Goal: Task Accomplishment & Management: Complete application form

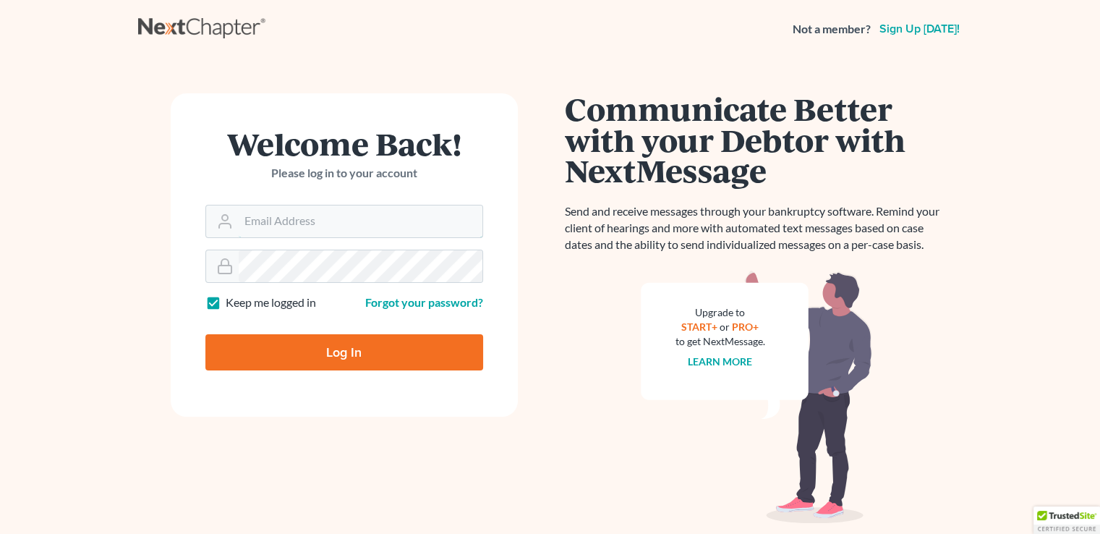
type input "[EMAIL_ADDRESS][DOMAIN_NAME]"
click at [341, 350] on input "Log In" at bounding box center [344, 352] width 278 height 36
type input "Thinking..."
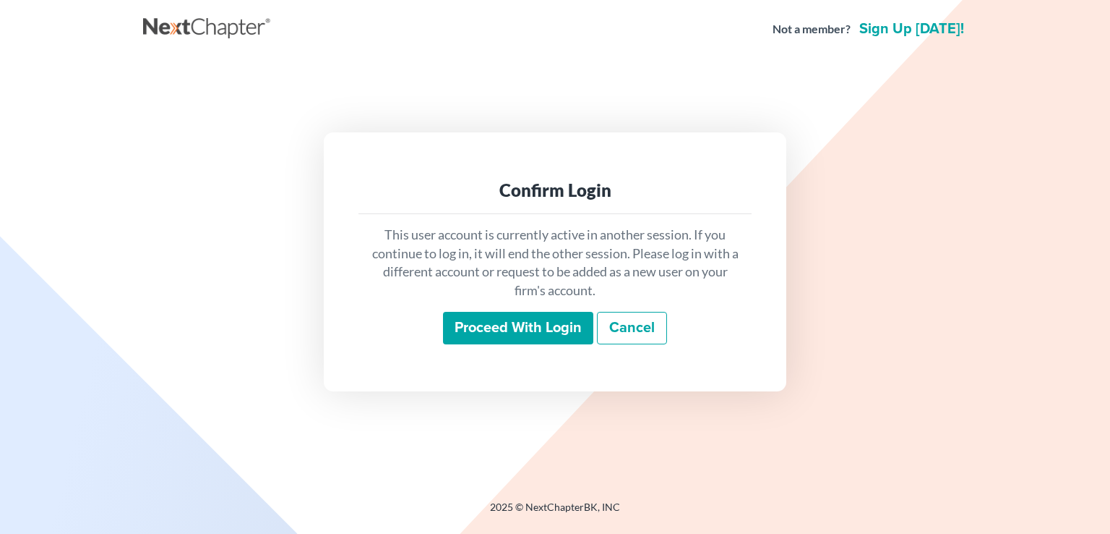
click at [560, 338] on input "Proceed with login" at bounding box center [518, 328] width 150 height 33
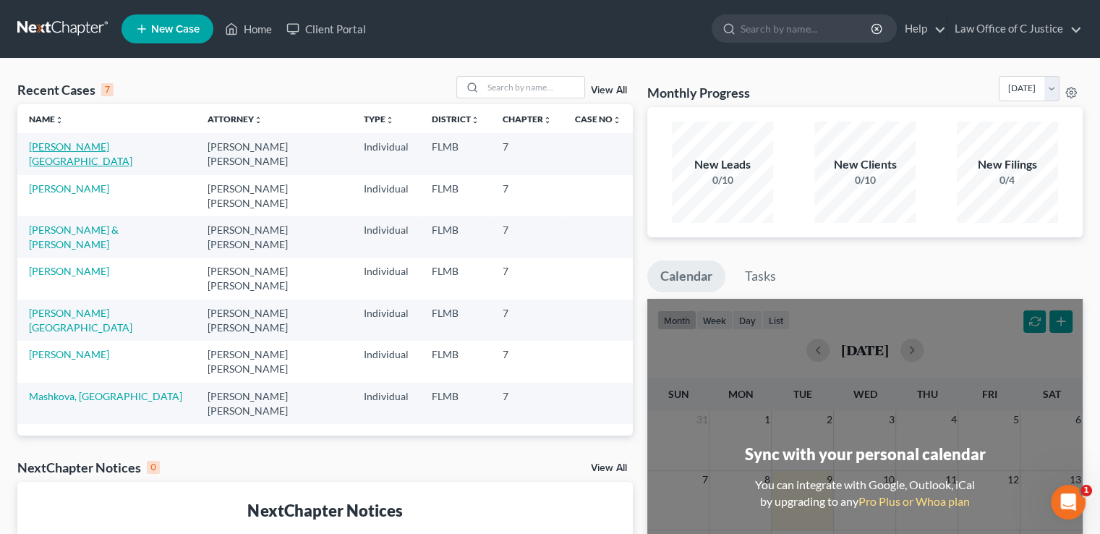
click at [67, 145] on link "[PERSON_NAME][GEOGRAPHIC_DATA]" at bounding box center [80, 153] width 103 height 27
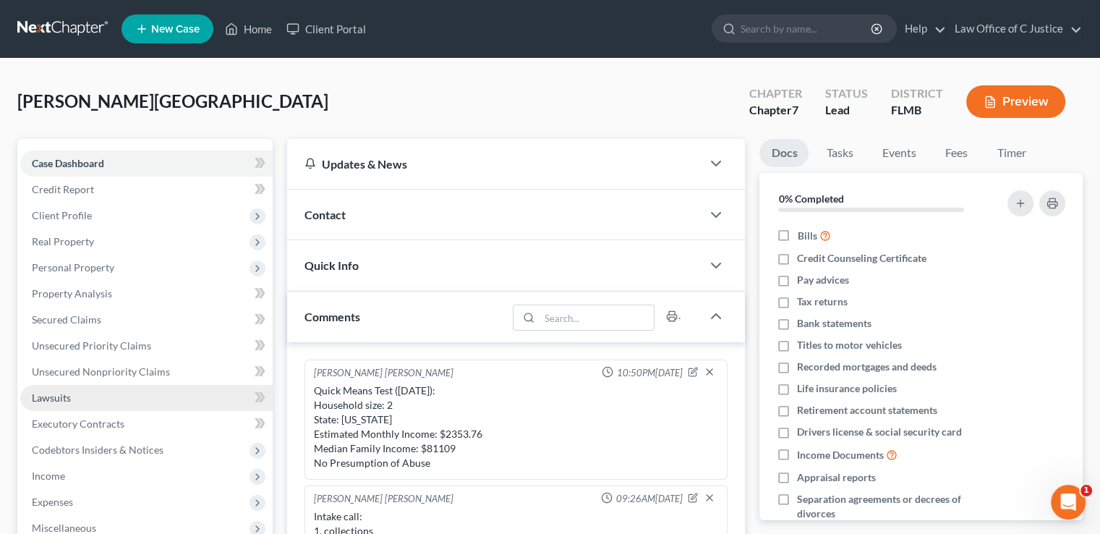
scroll to position [221, 0]
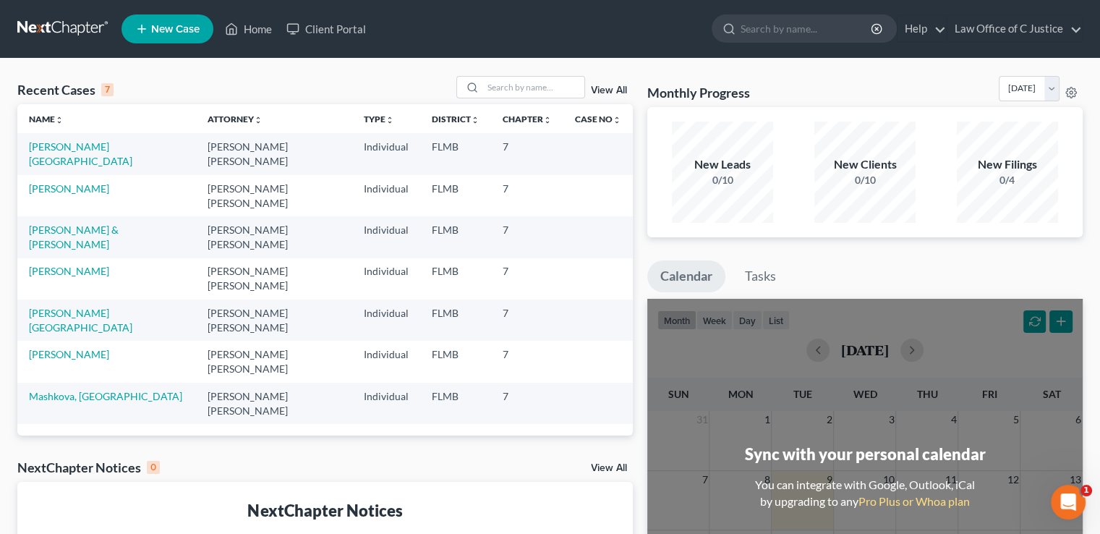
click at [74, 320] on td "[PERSON_NAME][GEOGRAPHIC_DATA]" at bounding box center [106, 319] width 178 height 41
click at [76, 316] on link "[PERSON_NAME][GEOGRAPHIC_DATA]" at bounding box center [80, 320] width 103 height 27
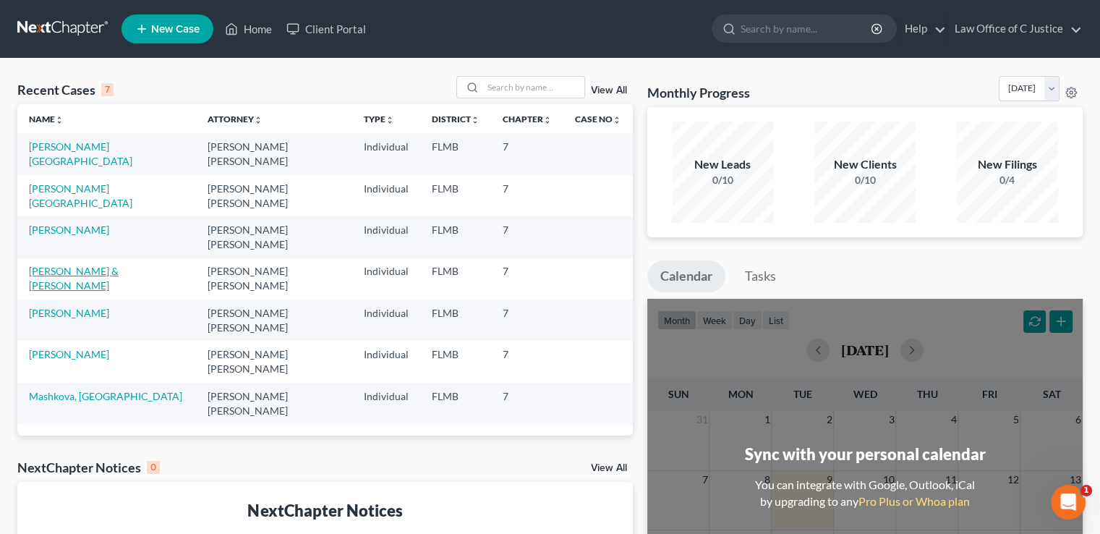
click at [93, 273] on link "[PERSON_NAME] & [PERSON_NAME]" at bounding box center [74, 278] width 90 height 27
select select "3"
select select "1"
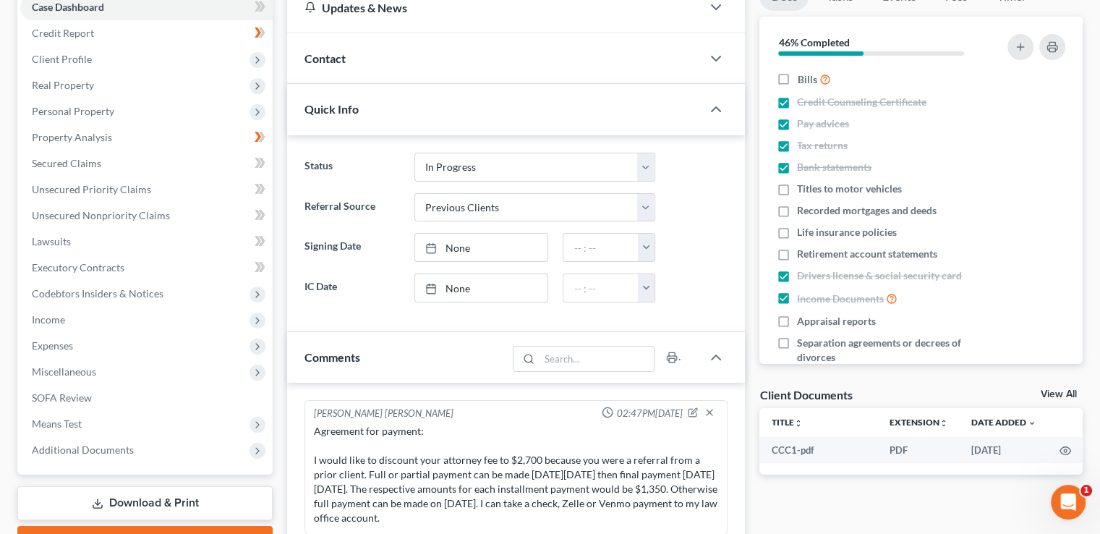
scroll to position [1732, 0]
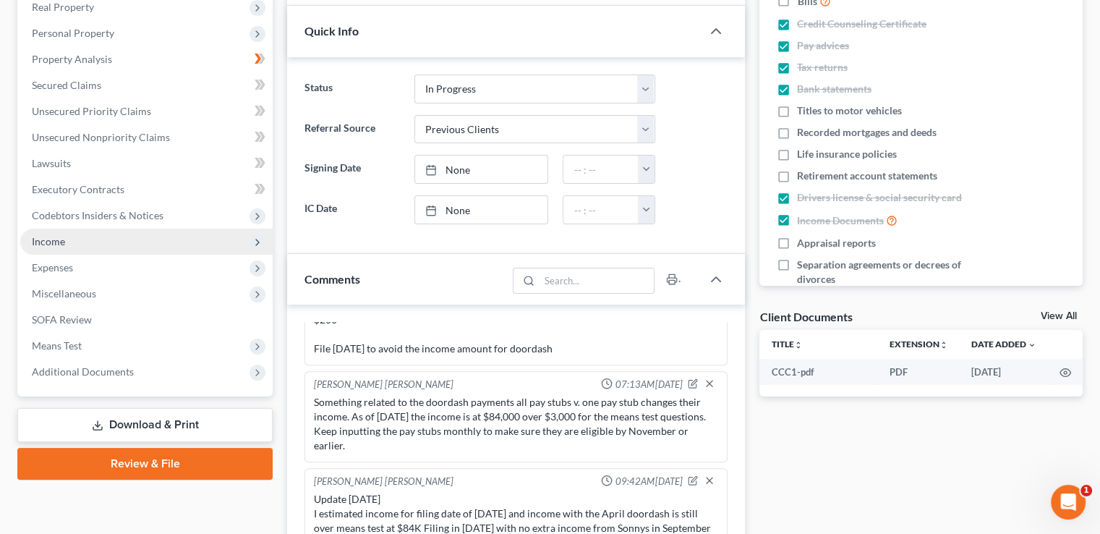
click at [55, 241] on span "Income" at bounding box center [48, 241] width 33 height 12
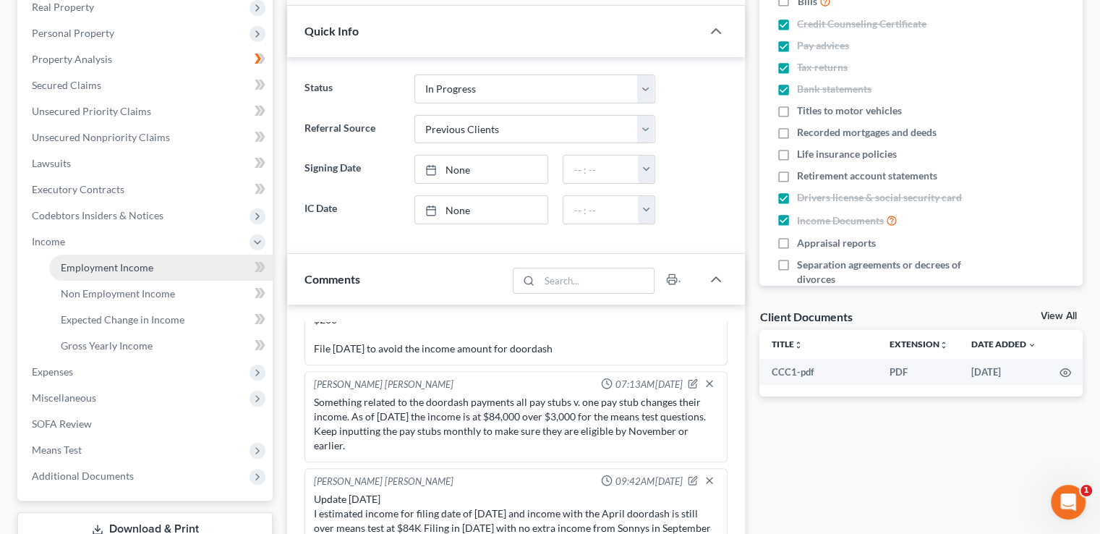
click at [98, 273] on span "Employment Income" at bounding box center [107, 267] width 93 height 12
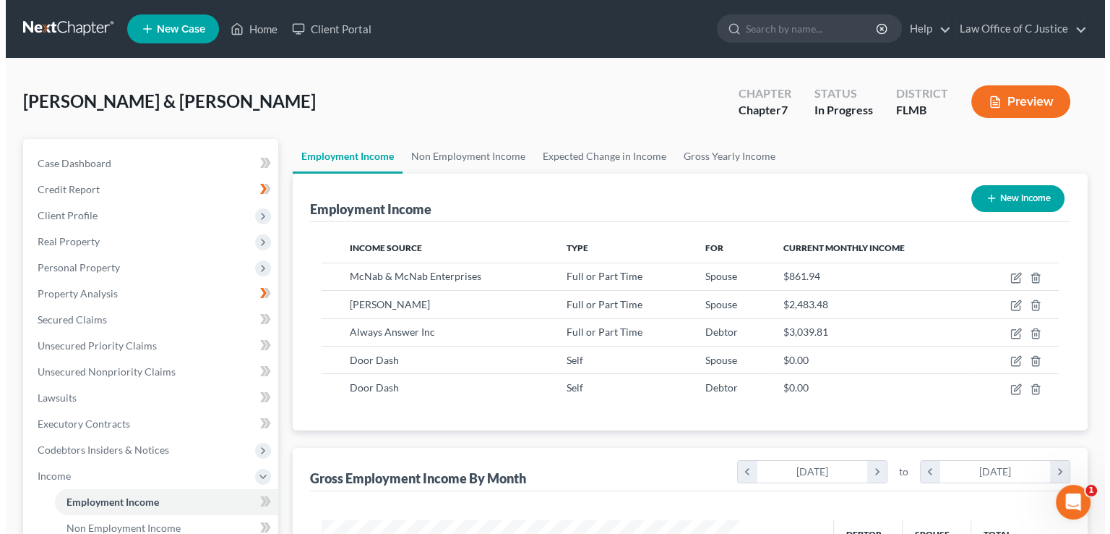
scroll to position [257, 446]
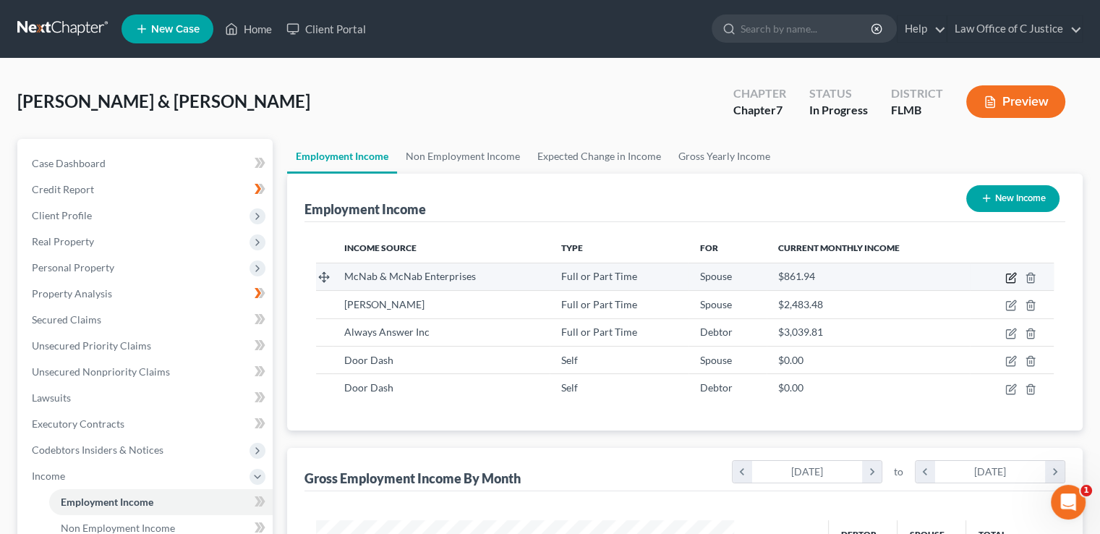
click at [1009, 279] on icon "button" at bounding box center [1011, 278] width 12 height 12
select select "0"
select select "9"
select select "1"
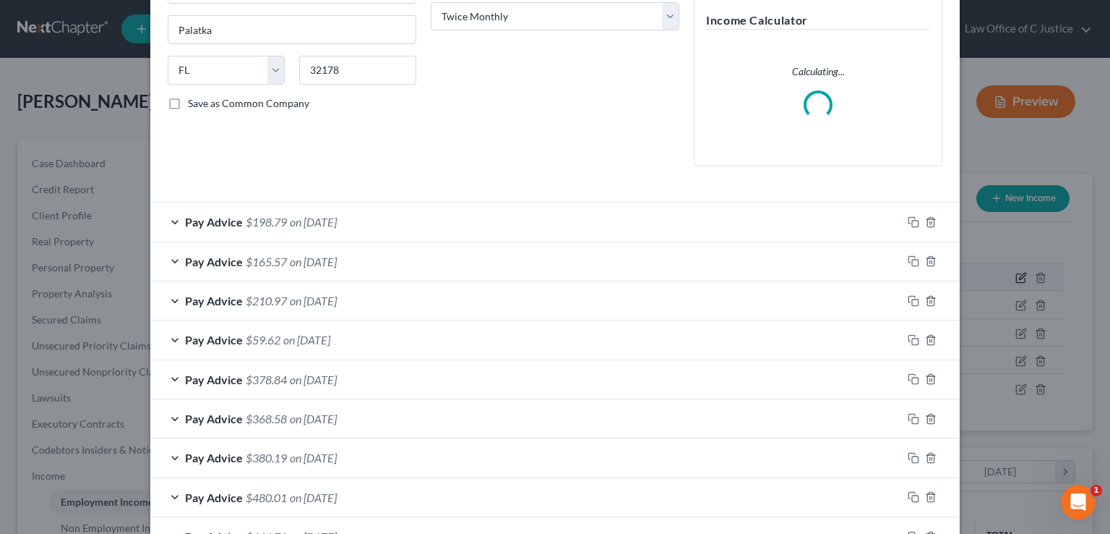
scroll to position [343, 0]
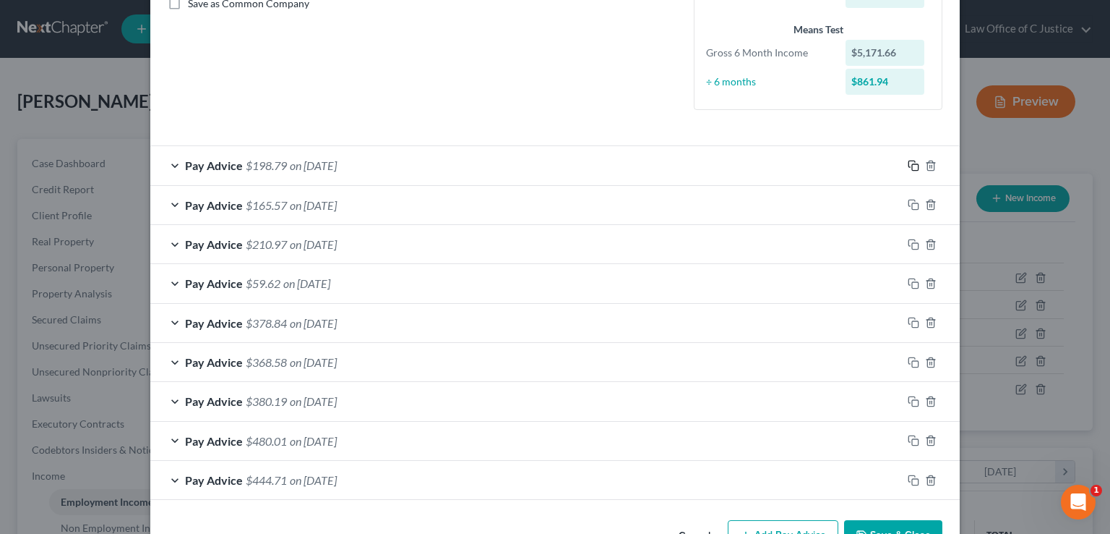
click at [912, 169] on rect "button" at bounding box center [915, 167] width 7 height 7
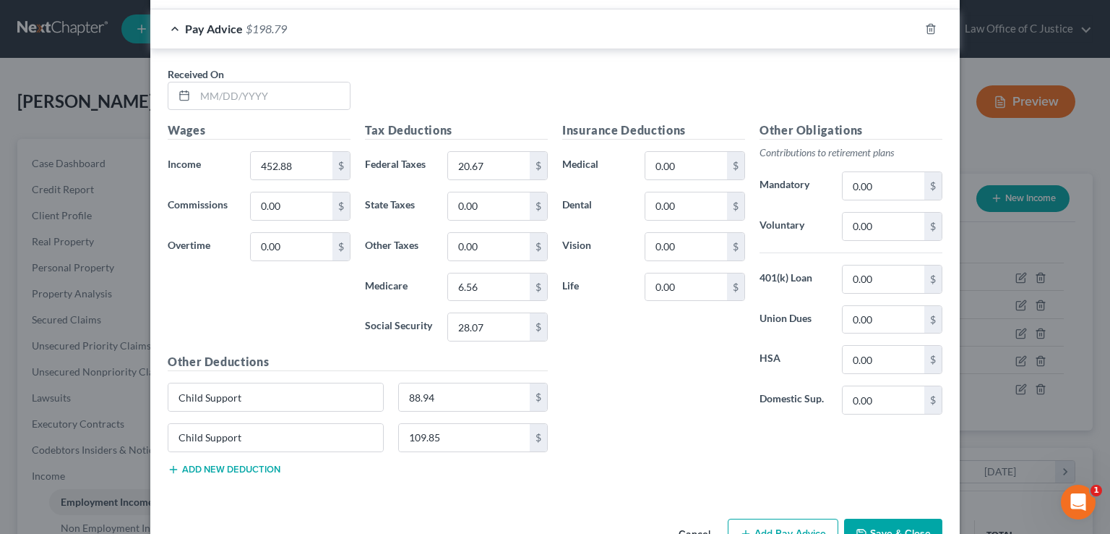
scroll to position [826, 0]
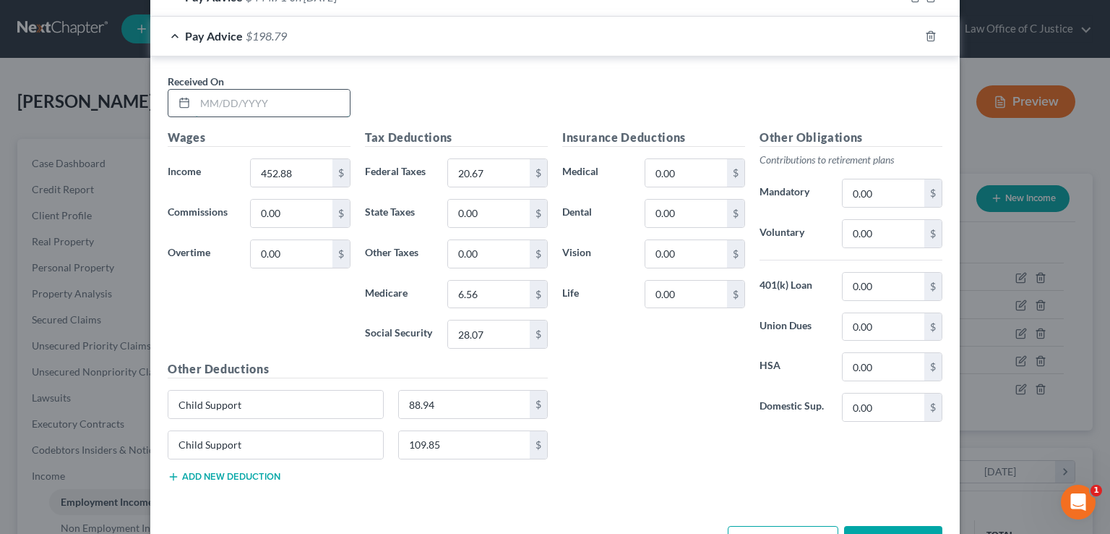
click at [322, 91] on input "text" at bounding box center [272, 103] width 155 height 27
type input "/"
click at [203, 106] on input "[DATE]" at bounding box center [272, 103] width 155 height 27
type input "[DATE]"
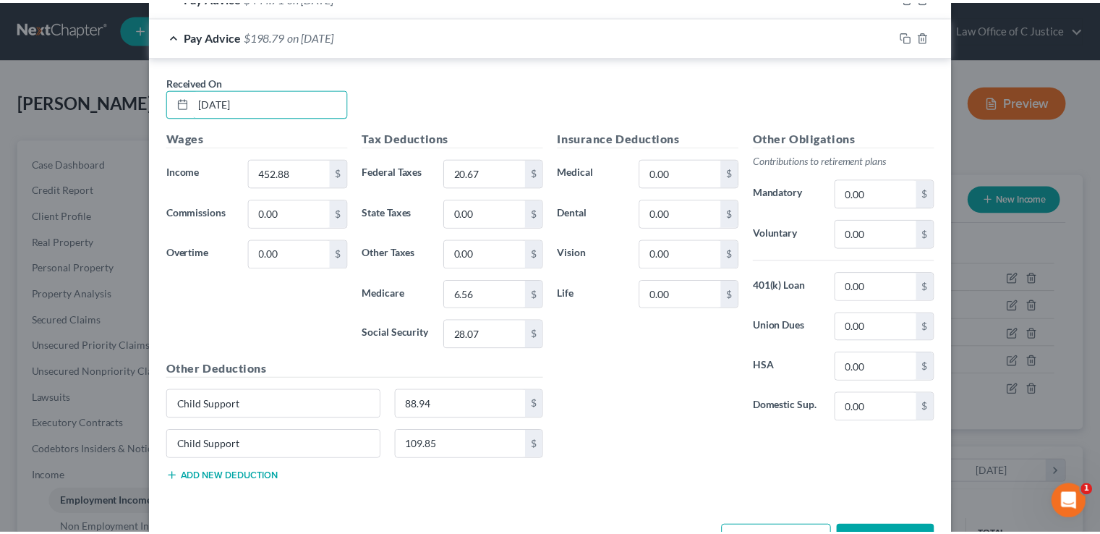
scroll to position [872, 0]
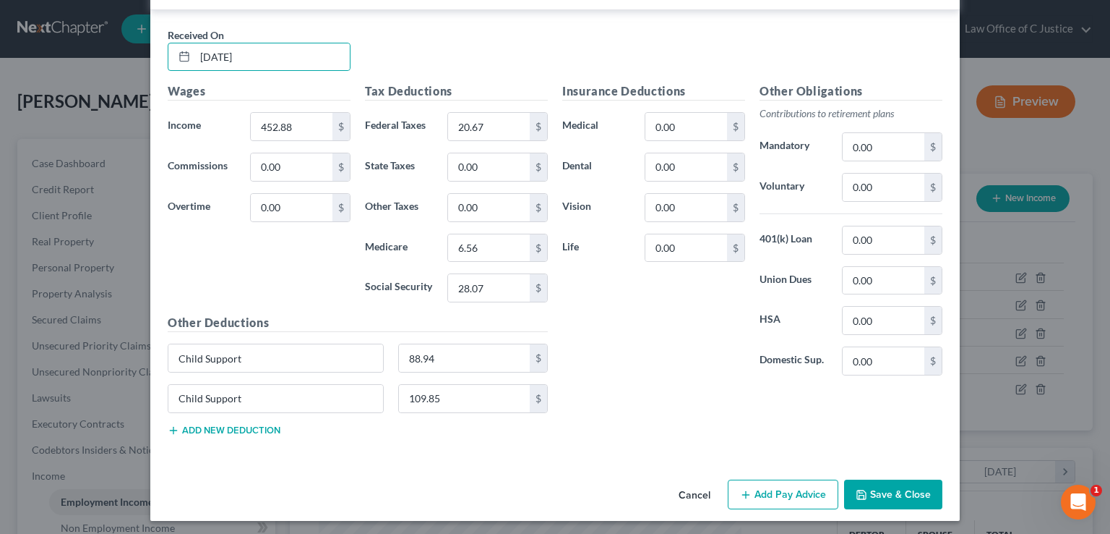
click at [903, 492] on button "Save & Close" at bounding box center [893, 494] width 98 height 30
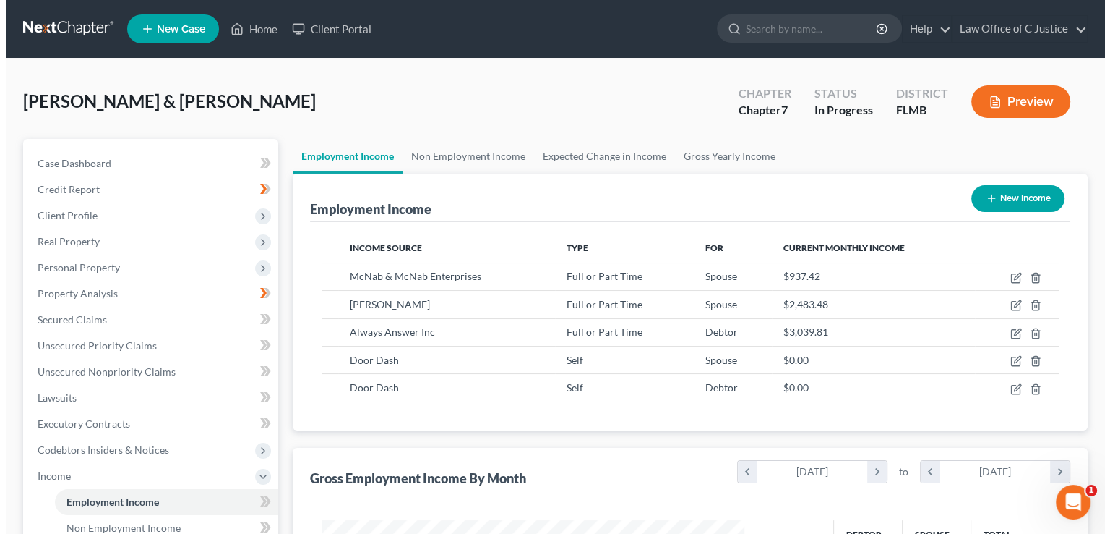
scroll to position [722694, 722504]
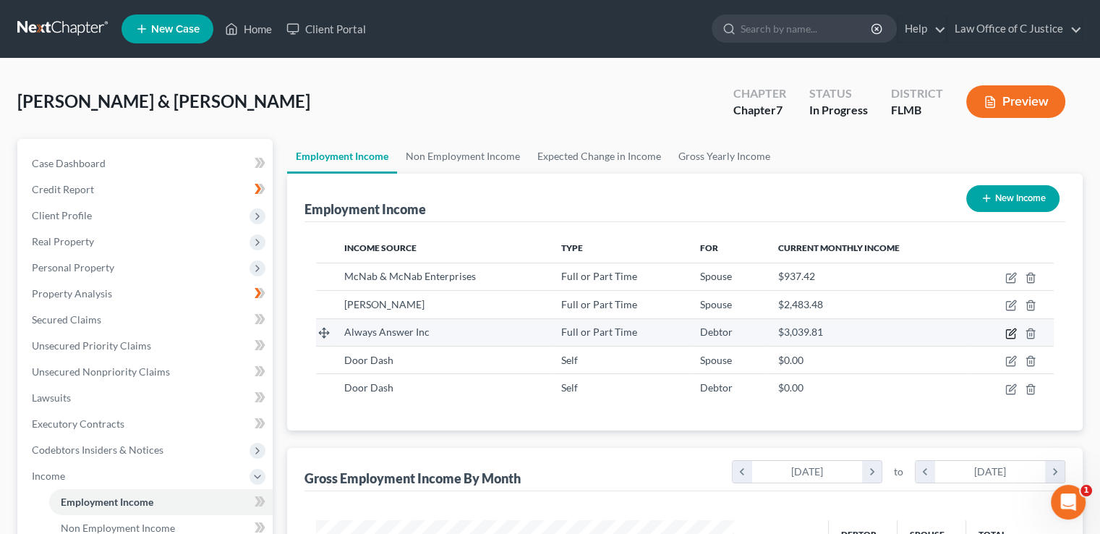
click at [1012, 332] on icon "button" at bounding box center [1012, 331] width 7 height 7
select select "0"
select select "45"
select select "1"
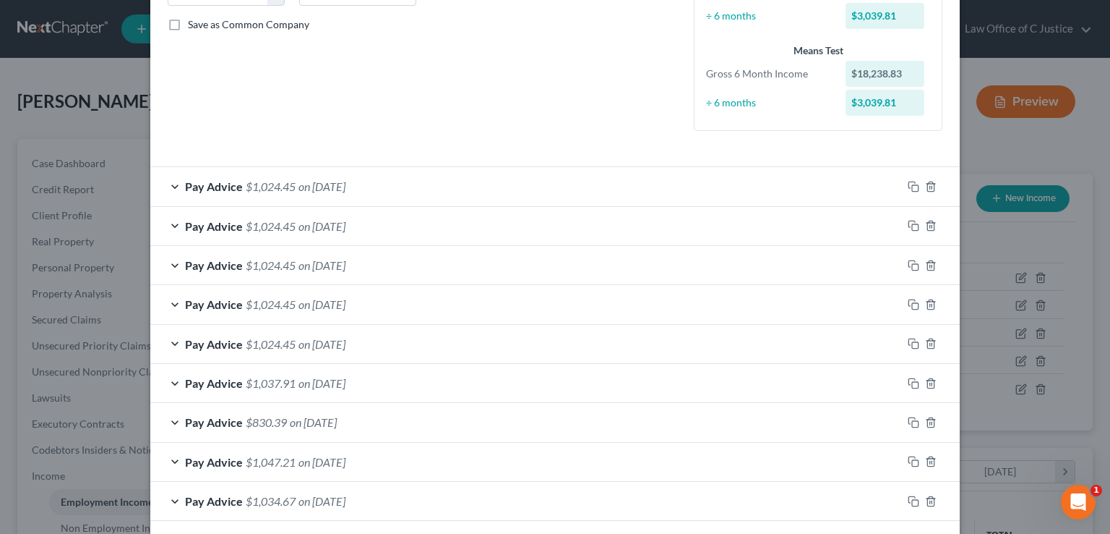
scroll to position [322, 0]
click at [776, 343] on div "Pay Advice $1,024.45 on [DATE]" at bounding box center [526, 343] width 752 height 38
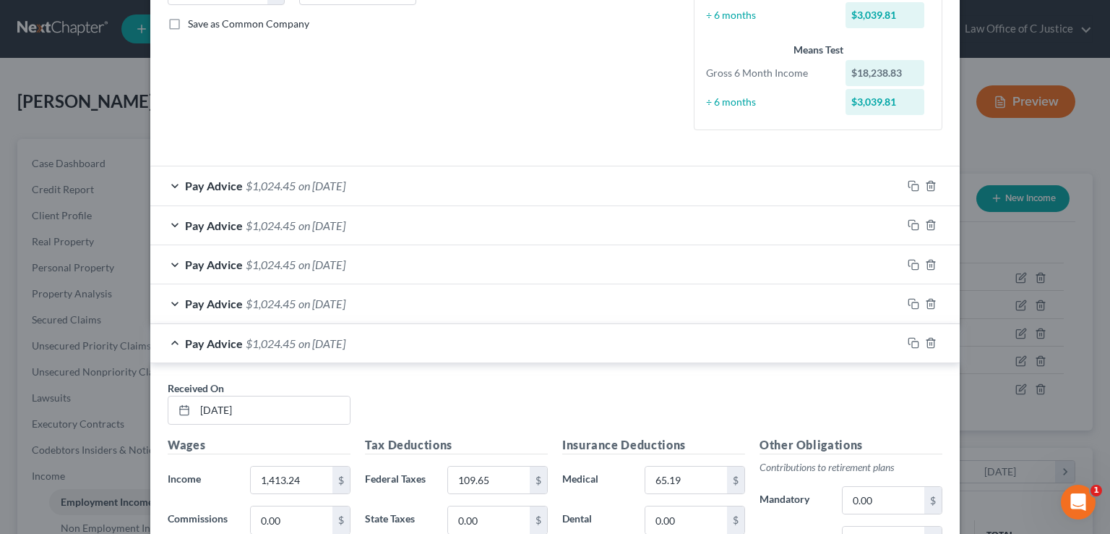
click at [169, 342] on div "Pay Advice $1,024.45 on [DATE]" at bounding box center [526, 343] width 752 height 38
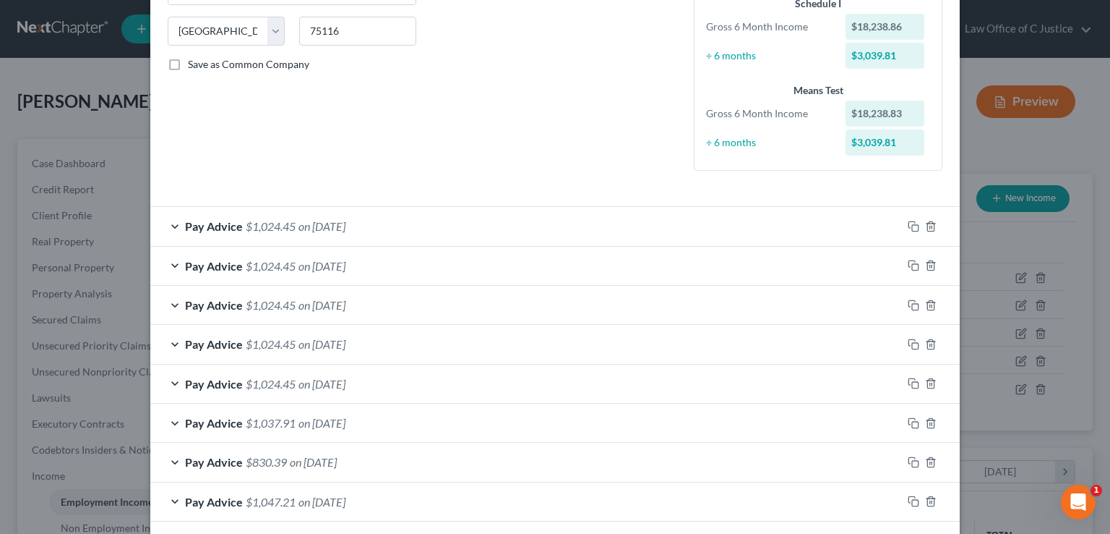
scroll to position [281, 0]
click at [1024, 292] on div "Edit Income Source × Employment Type * Select Full or [DEMOGRAPHIC_DATA] Employ…" at bounding box center [555, 267] width 1110 height 534
click at [1066, 283] on div "Edit Income Source × Employment Type * Select Full or [DEMOGRAPHIC_DATA] Employ…" at bounding box center [555, 267] width 1110 height 534
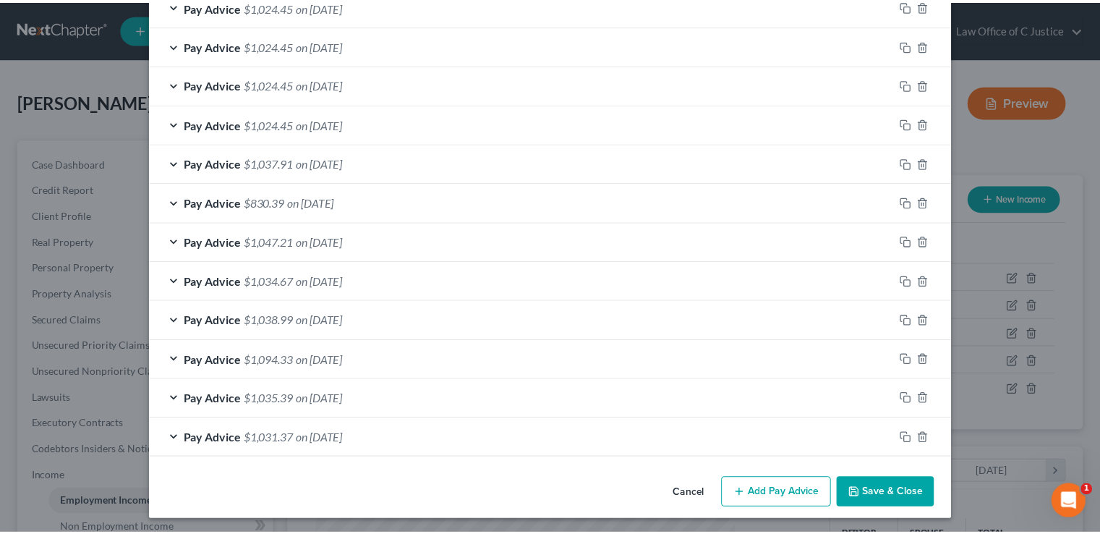
scroll to position [543, 0]
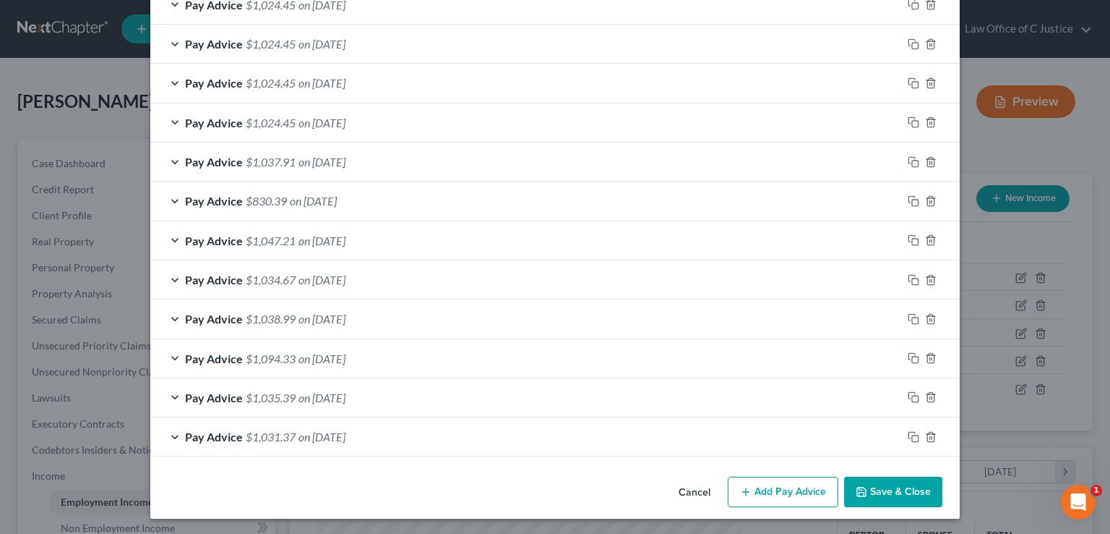
click at [920, 487] on button "Save & Close" at bounding box center [893, 491] width 98 height 30
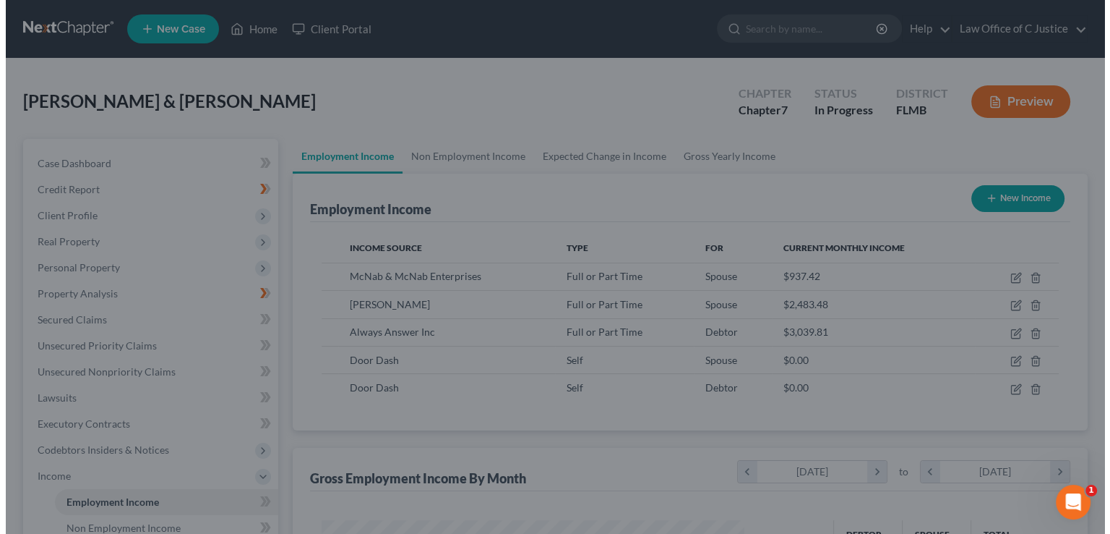
scroll to position [722694, 722504]
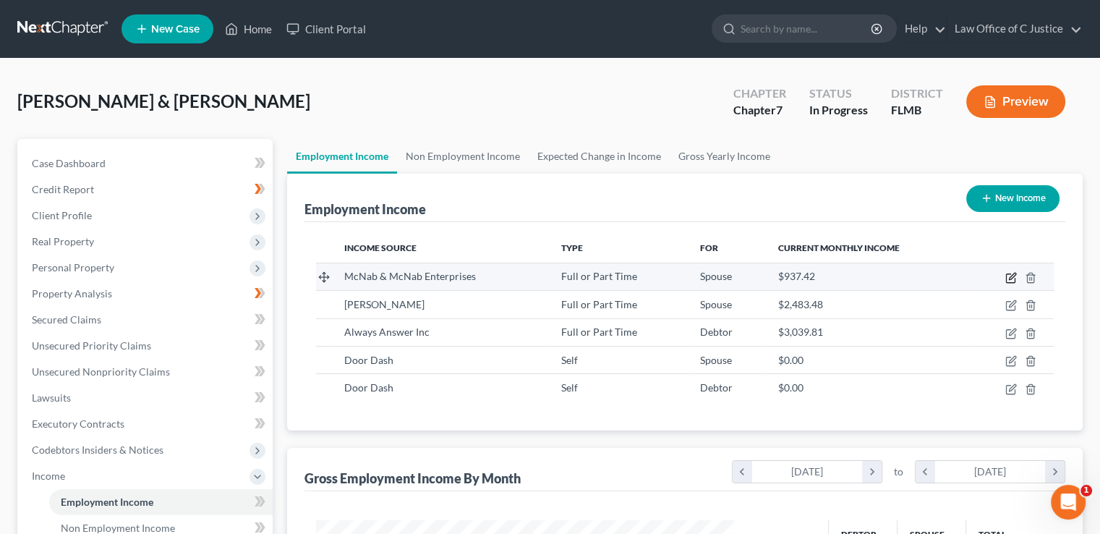
click at [1011, 281] on icon "button" at bounding box center [1010, 278] width 9 height 9
select select "0"
select select "9"
select select "1"
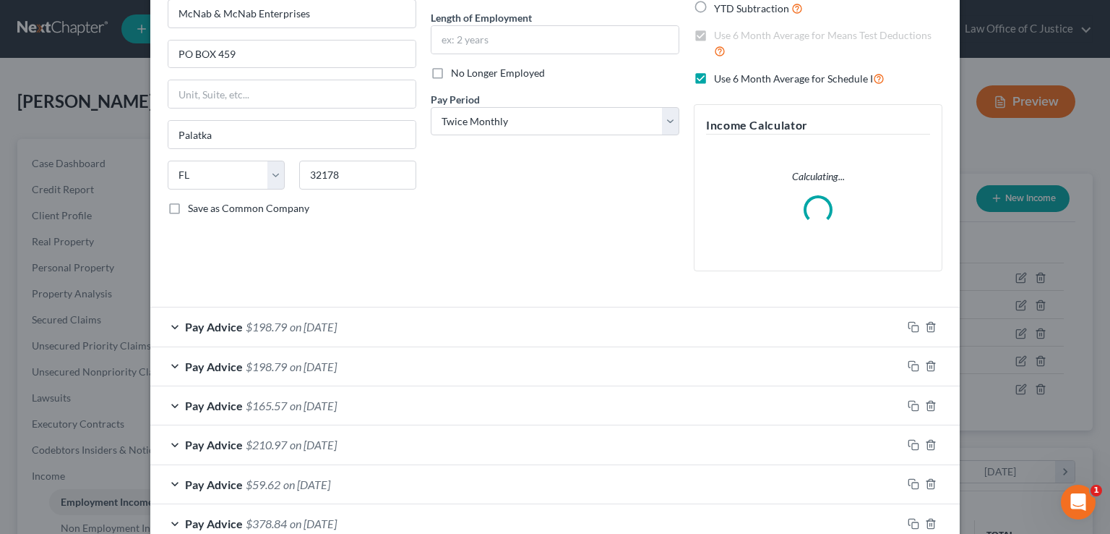
scroll to position [139, 0]
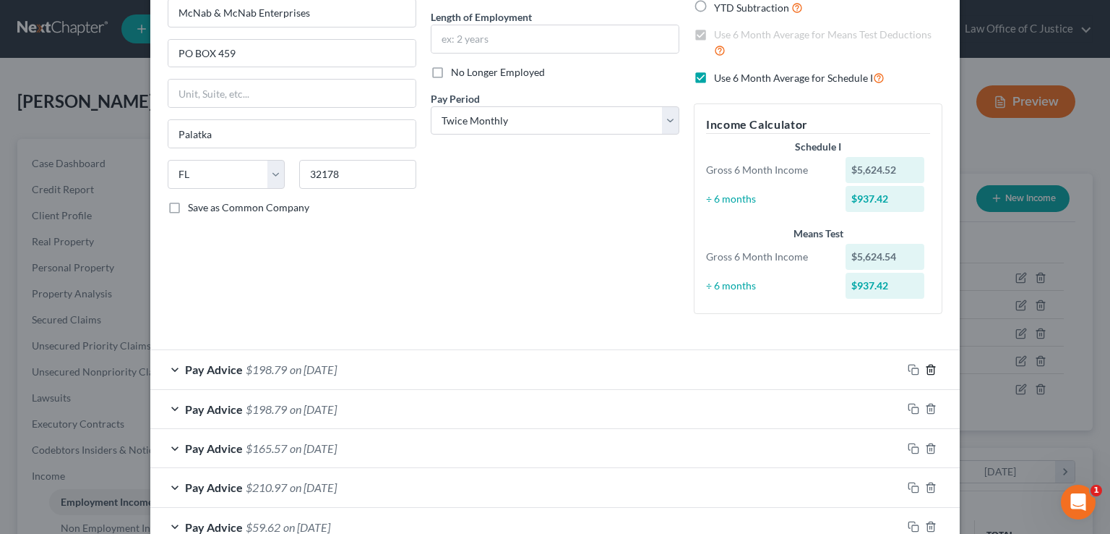
click at [927, 368] on icon "button" at bounding box center [931, 370] width 12 height 12
click at [1042, 251] on div "Edit Income Source × Employment Type * Select Full or [DEMOGRAPHIC_DATA] Employ…" at bounding box center [555, 267] width 1110 height 534
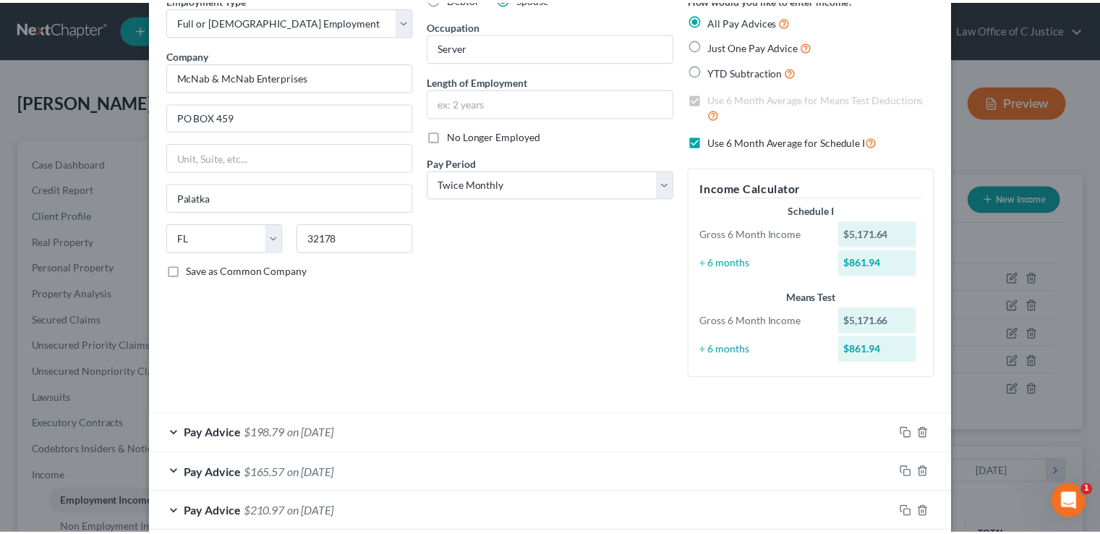
scroll to position [0, 0]
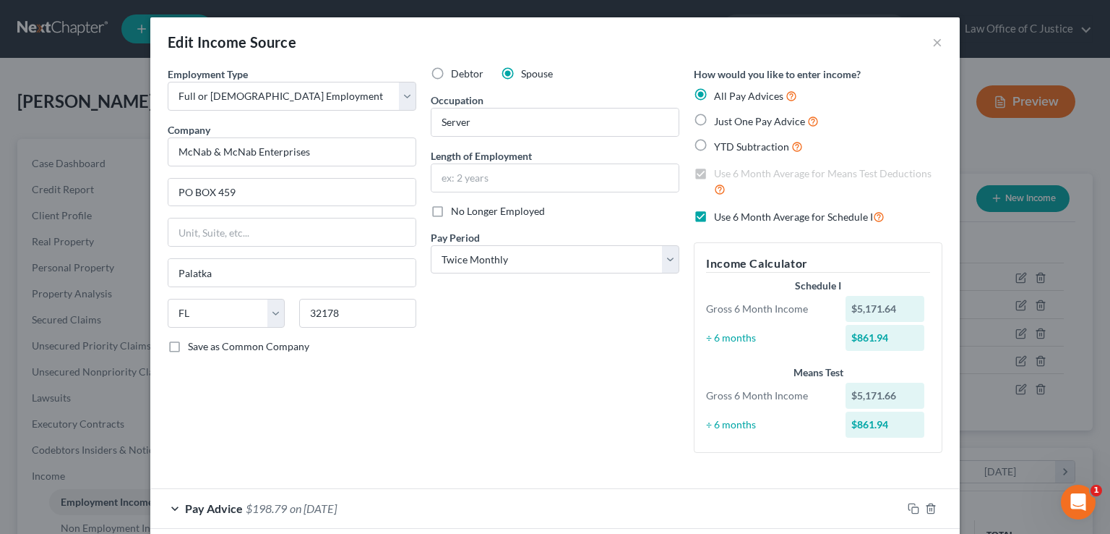
click at [926, 47] on div "Edit Income Source ×" at bounding box center [555, 41] width 810 height 49
click at [935, 47] on button "×" at bounding box center [938, 41] width 10 height 17
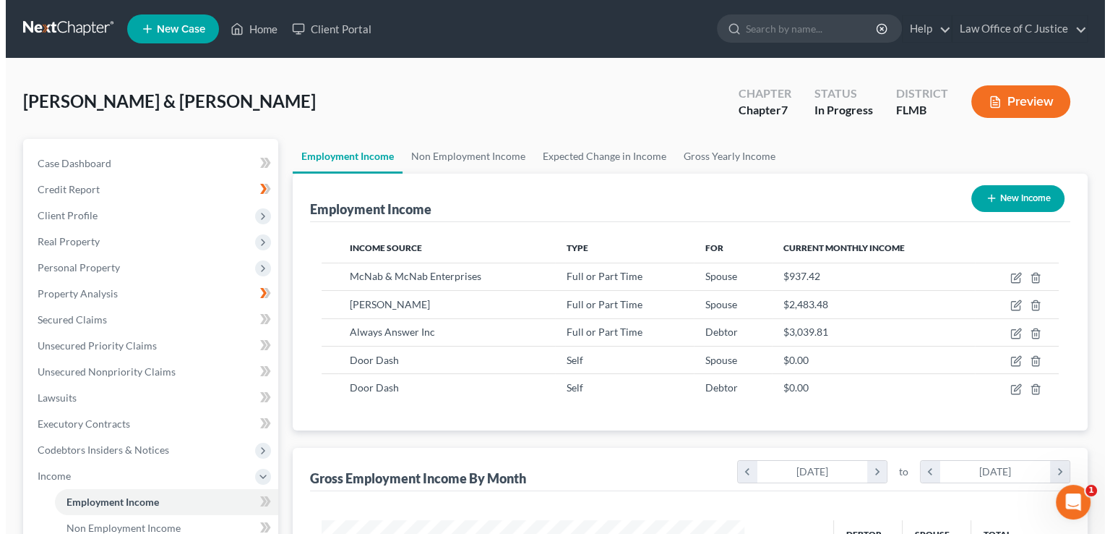
scroll to position [722694, 722504]
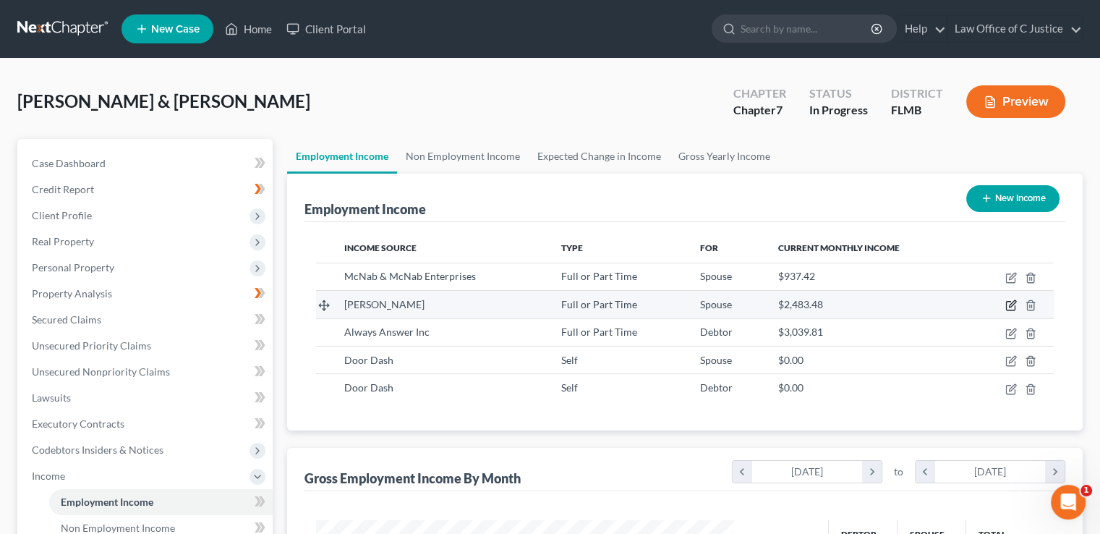
click at [1009, 307] on icon "button" at bounding box center [1011, 305] width 12 height 12
select select "0"
select select "9"
select select "1"
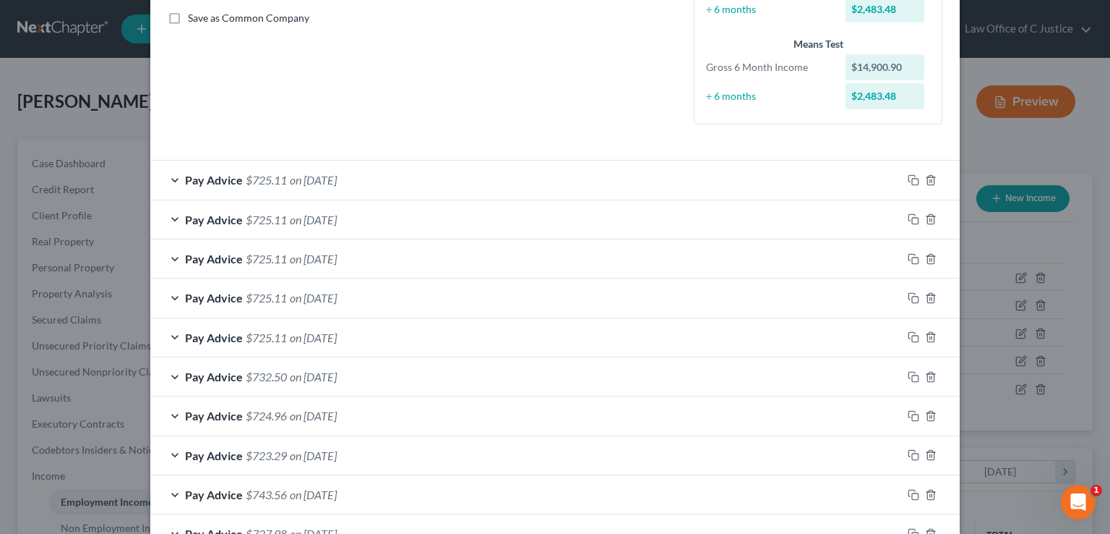
scroll to position [329, 0]
click at [296, 330] on span "on [DATE]" at bounding box center [313, 337] width 47 height 14
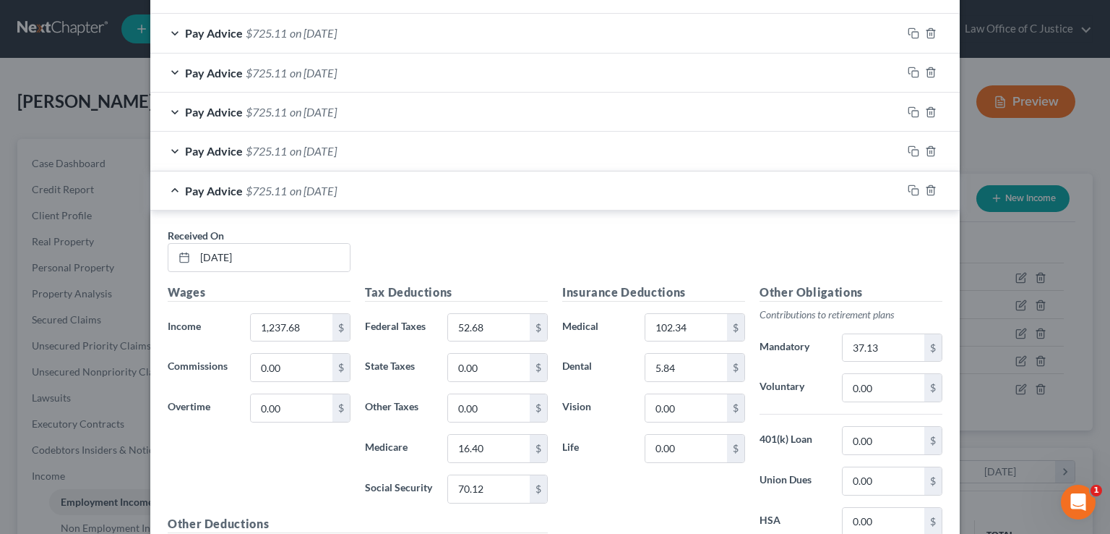
scroll to position [491, 0]
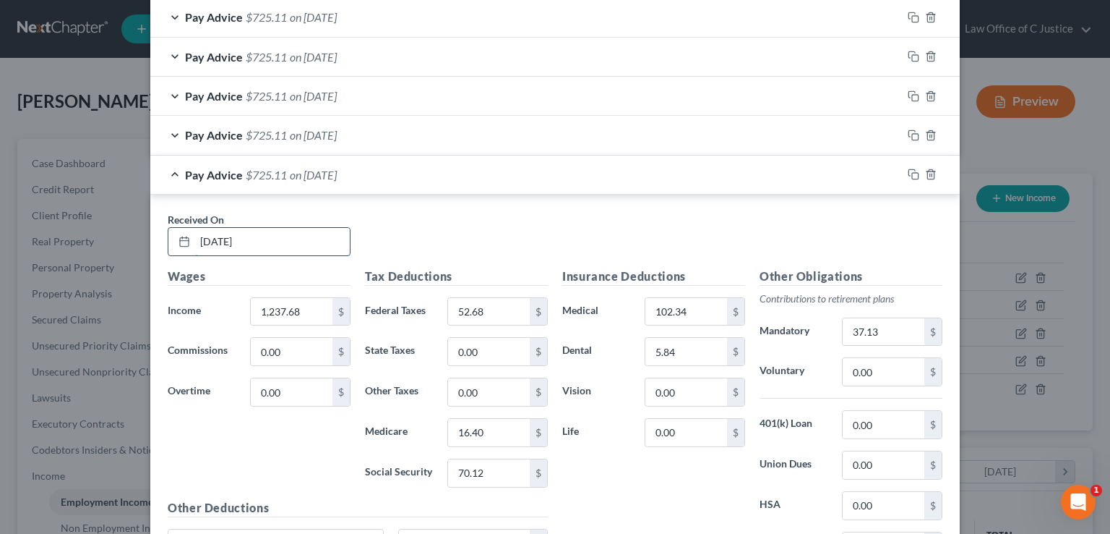
click at [222, 236] on input "[DATE]" at bounding box center [272, 241] width 155 height 27
type input "[DATE]"
click at [278, 313] on input "1,237.68" at bounding box center [292, 311] width 82 height 27
type input "1,244.73"
click at [484, 304] on input "52.68" at bounding box center [489, 311] width 82 height 27
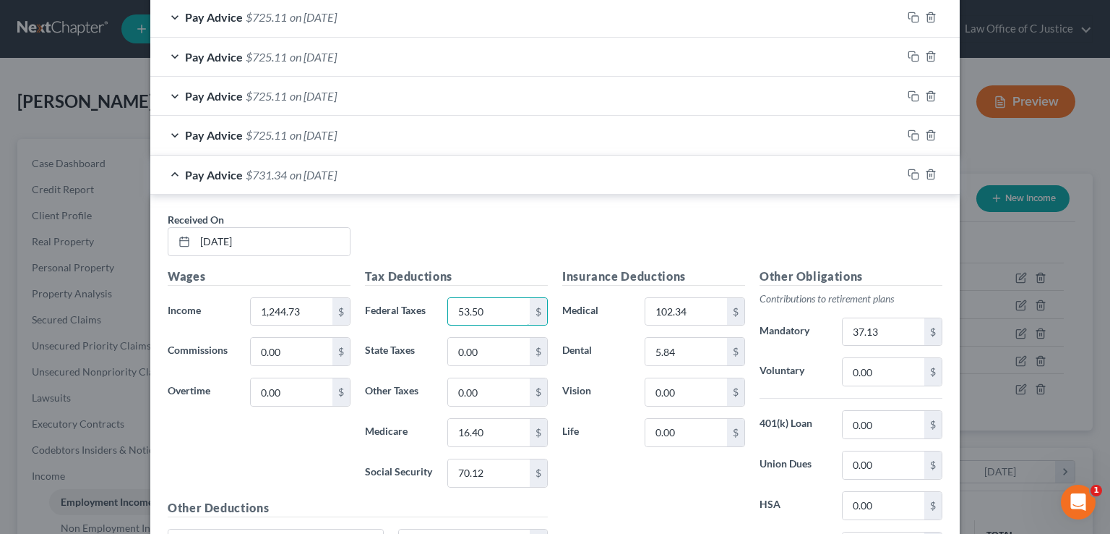
type input "53.50"
click at [492, 475] on input "70.12" at bounding box center [489, 472] width 82 height 27
type input "70.57"
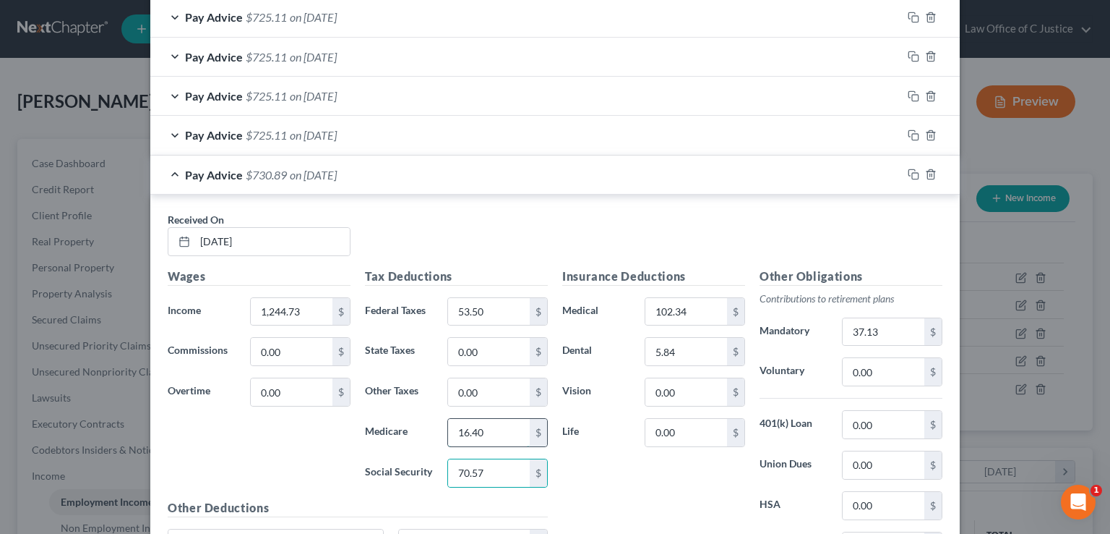
click at [492, 432] on input "16.40" at bounding box center [489, 432] width 82 height 27
type input "16.51"
click at [894, 329] on input "37.13" at bounding box center [884, 331] width 82 height 27
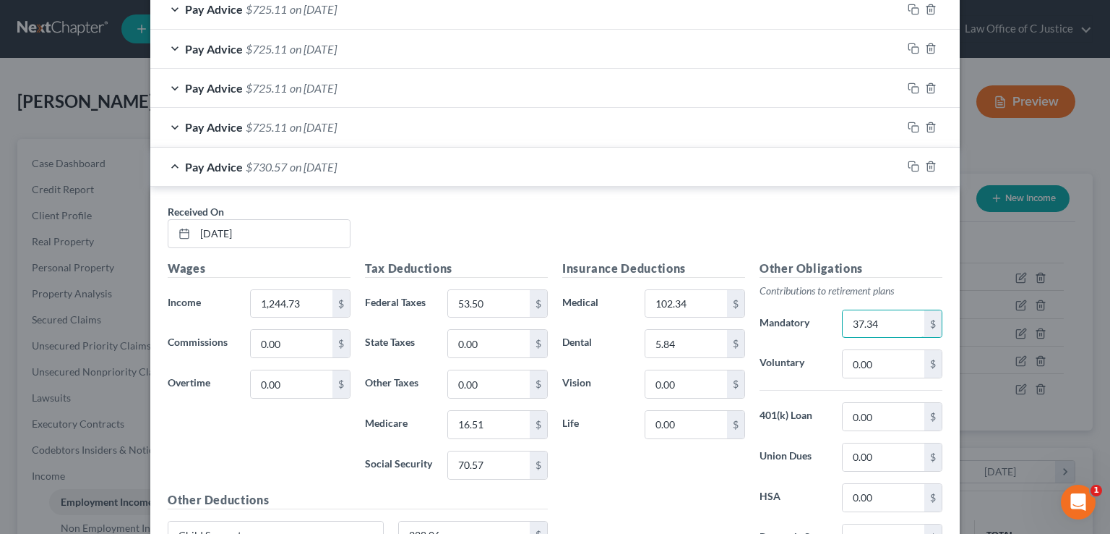
scroll to position [500, 0]
type input "37.34"
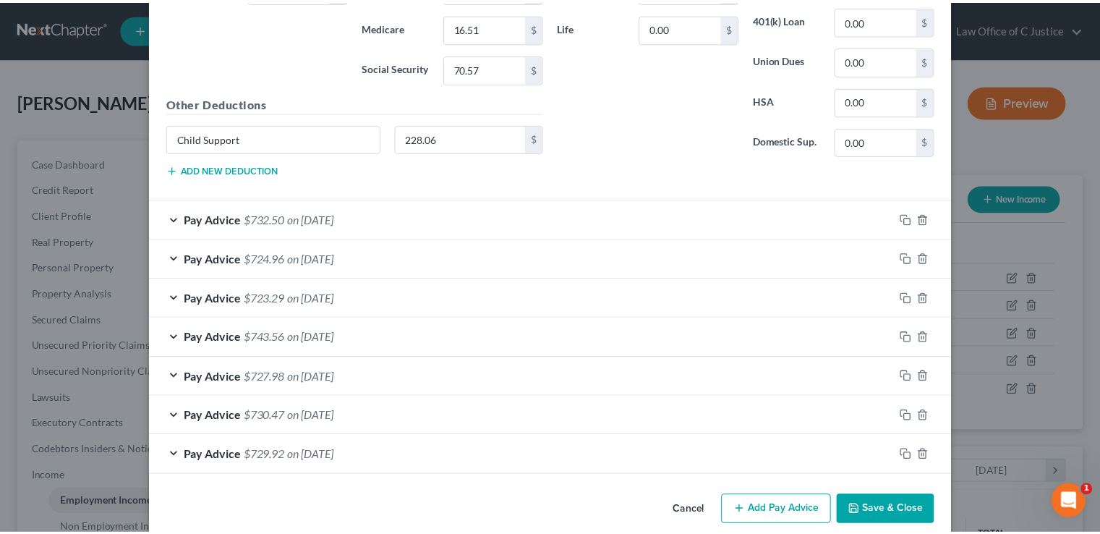
scroll to position [896, 0]
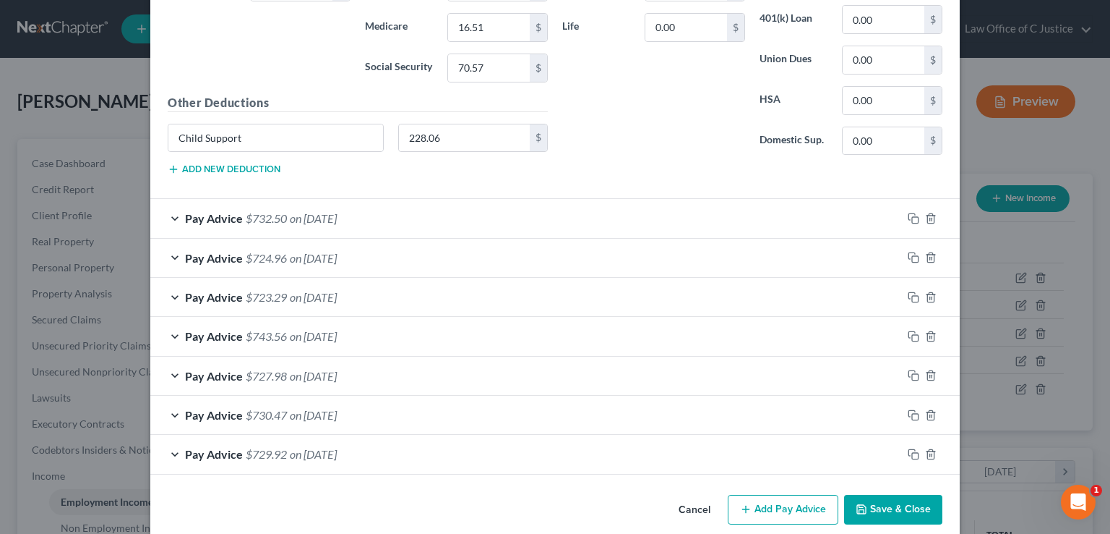
click at [897, 505] on button "Save & Close" at bounding box center [893, 509] width 98 height 30
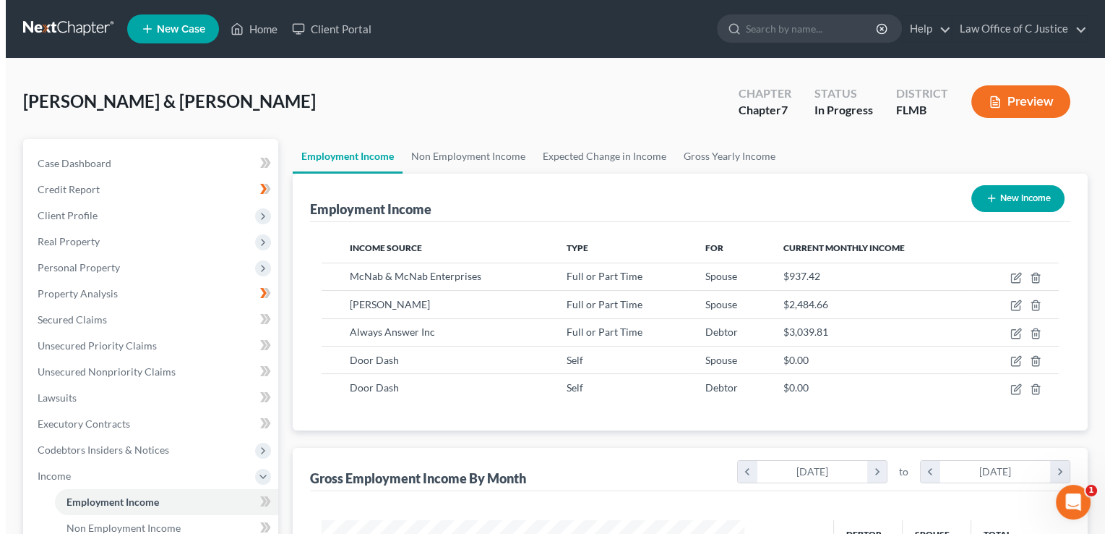
scroll to position [722694, 722504]
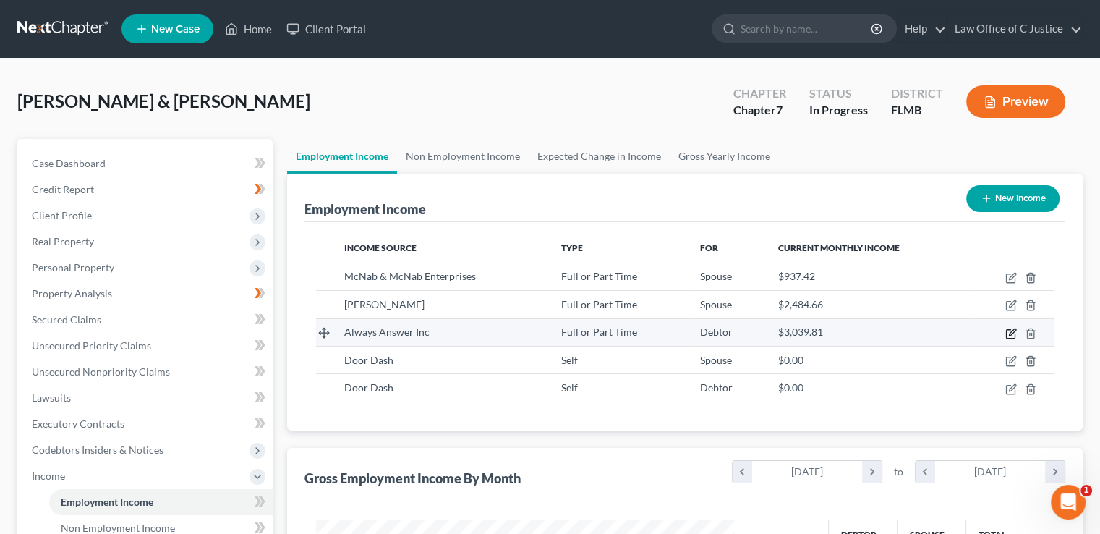
click at [1007, 333] on icon "button" at bounding box center [1011, 333] width 12 height 12
select select "0"
select select "45"
select select "1"
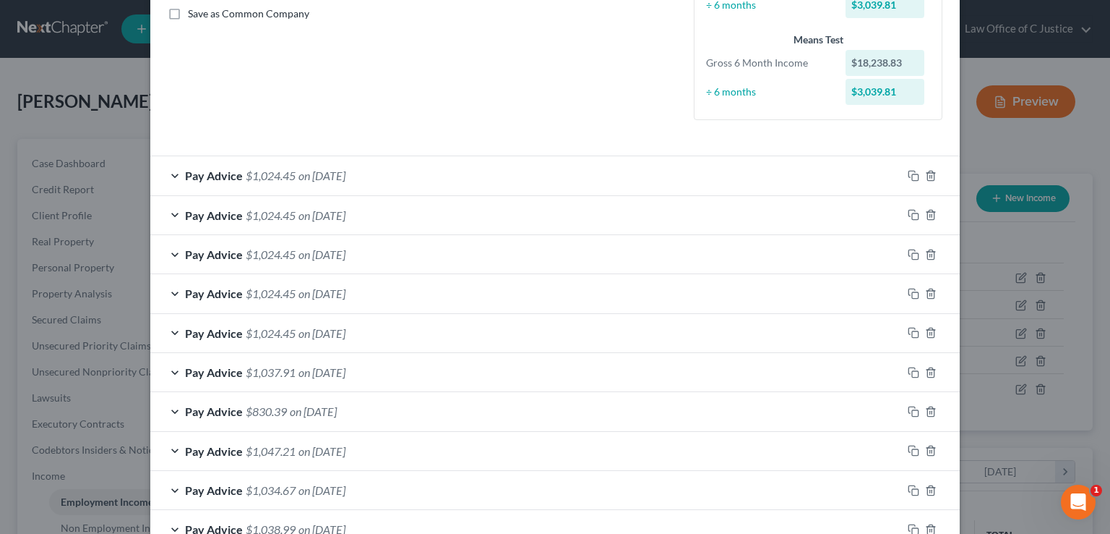
scroll to position [333, 0]
click at [402, 288] on div "Pay Advice $1,024.45 on [DATE]" at bounding box center [526, 293] width 752 height 38
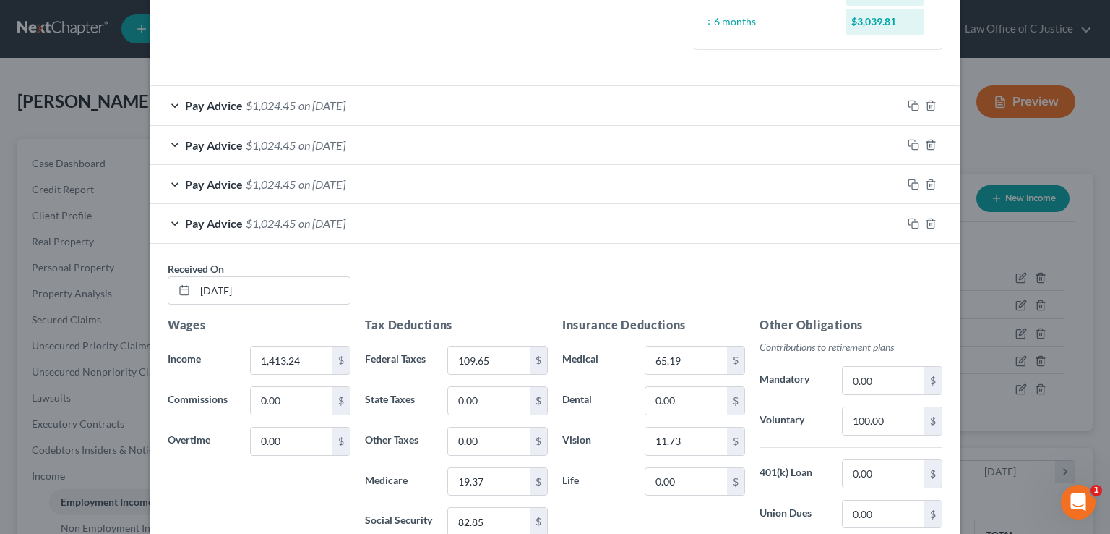
scroll to position [412, 0]
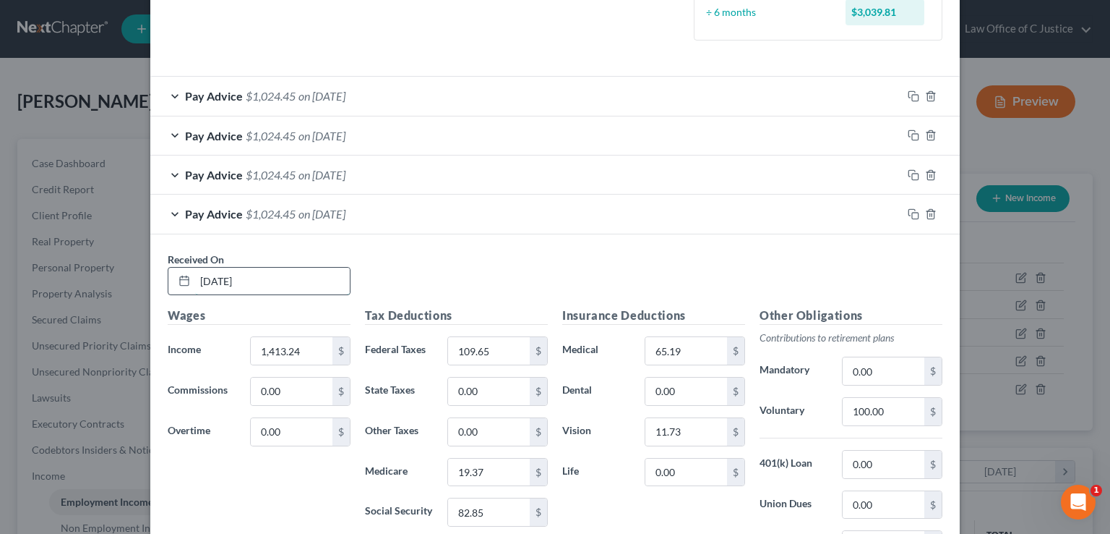
click at [223, 274] on input "[DATE]" at bounding box center [272, 280] width 155 height 27
type input "[DATE]"
click at [281, 353] on input "1,413.24" at bounding box center [292, 350] width 82 height 27
type input "1,235.74"
click at [498, 348] on input "109.65" at bounding box center [489, 350] width 82 height 27
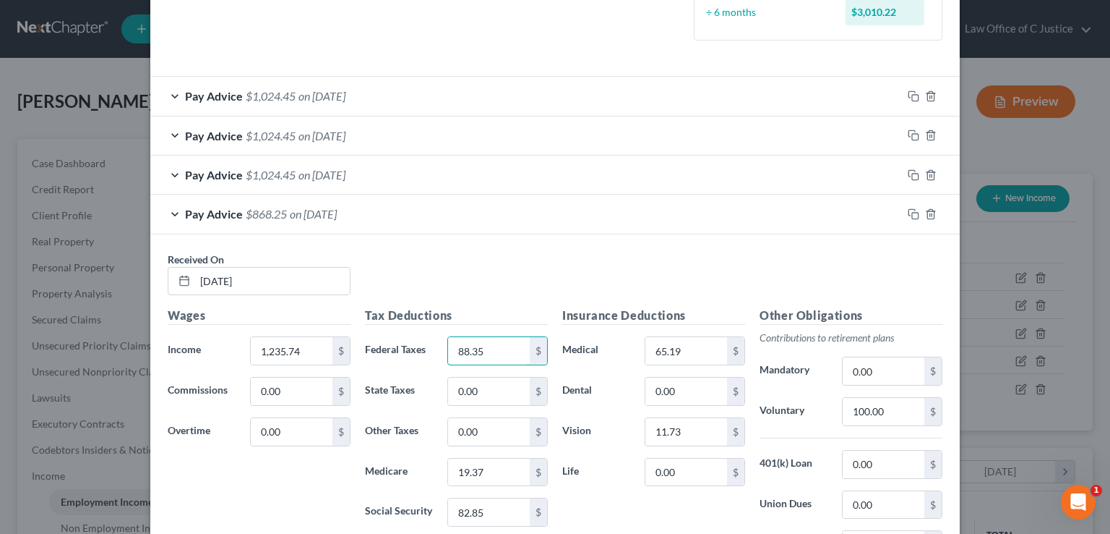
type input "88.35"
click at [469, 500] on input "82.85" at bounding box center [489, 511] width 82 height 27
type input "71.84"
click at [484, 471] on input "19.37" at bounding box center [489, 471] width 82 height 27
type input "16.81"
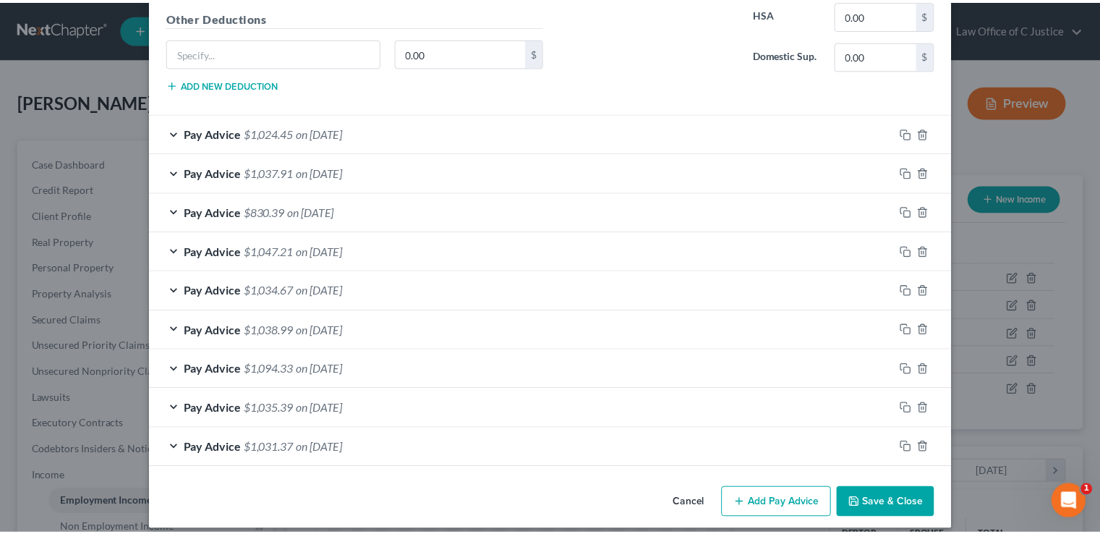
scroll to position [943, 0]
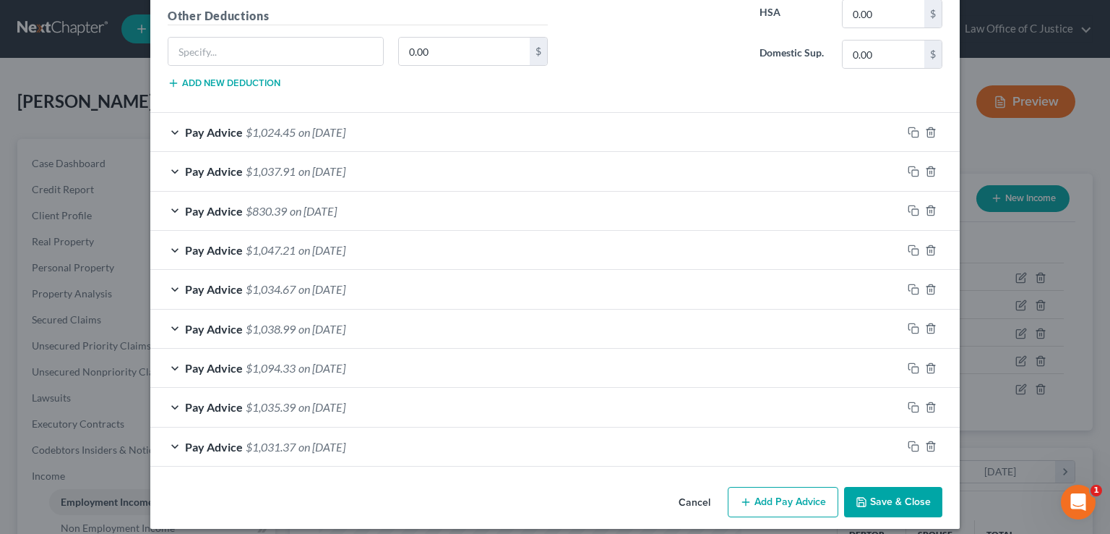
click at [882, 506] on button "Save & Close" at bounding box center [893, 502] width 98 height 30
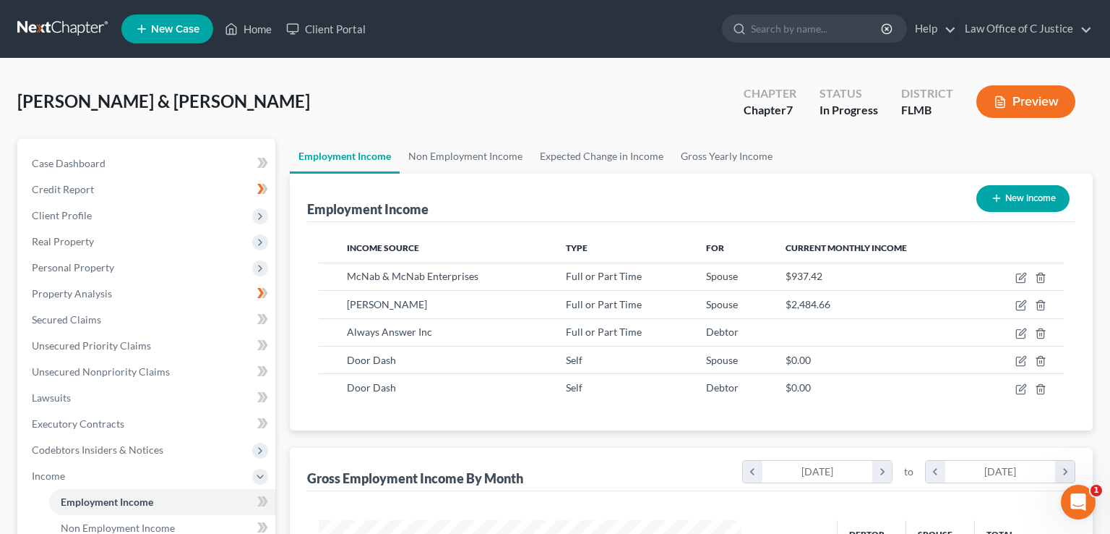
scroll to position [722694, 722504]
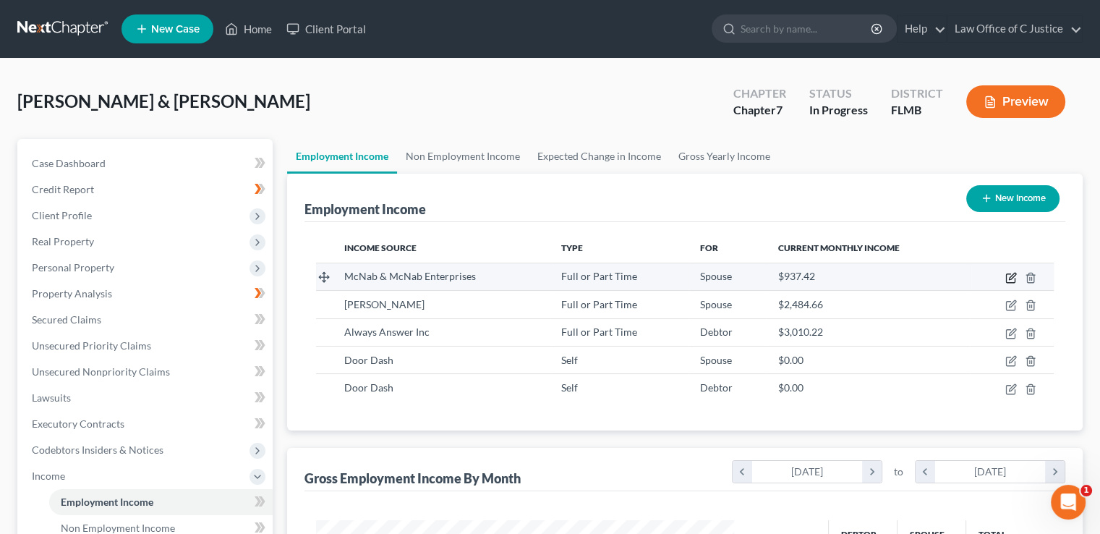
click at [1009, 273] on icon "button" at bounding box center [1011, 278] width 12 height 12
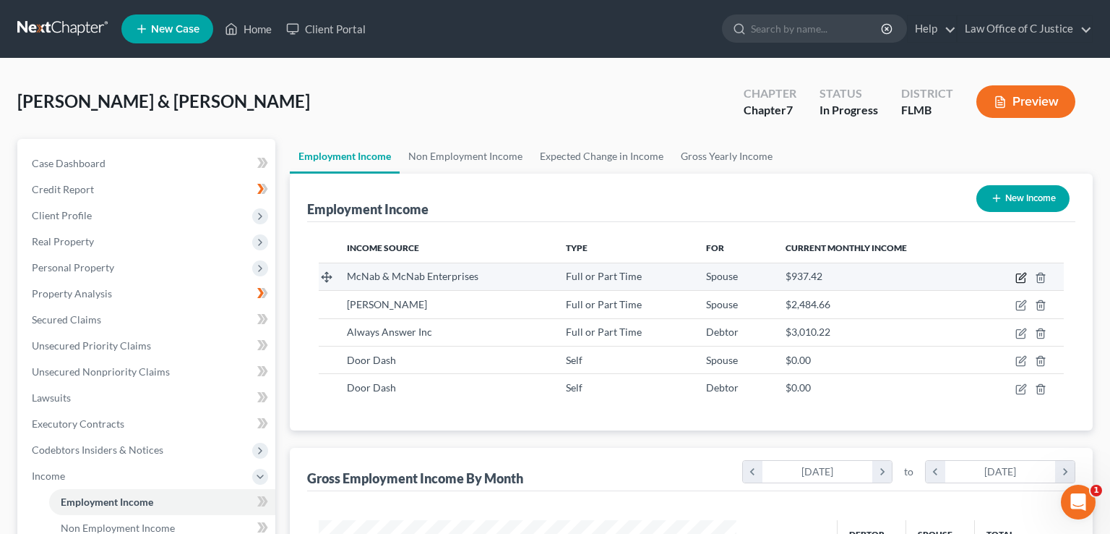
select select "0"
select select "9"
select select "1"
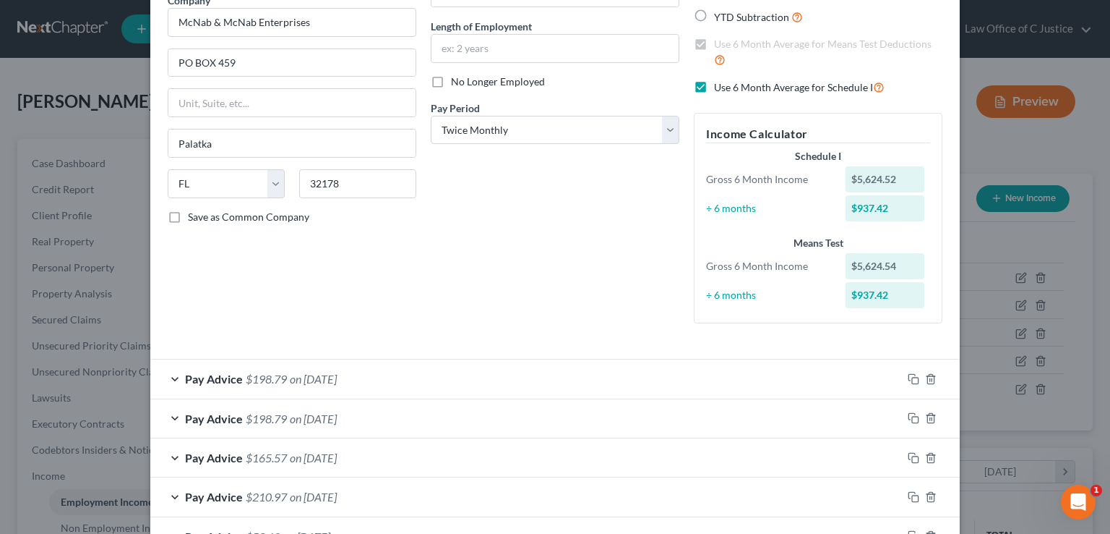
scroll to position [130, 0]
click at [930, 375] on icon "button" at bounding box center [931, 378] width 12 height 12
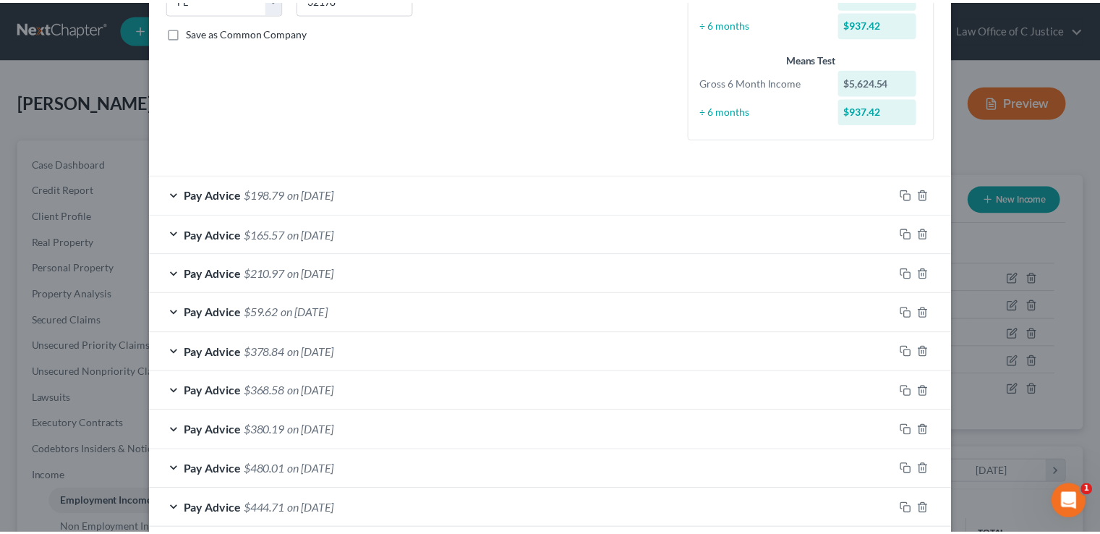
scroll to position [386, 0]
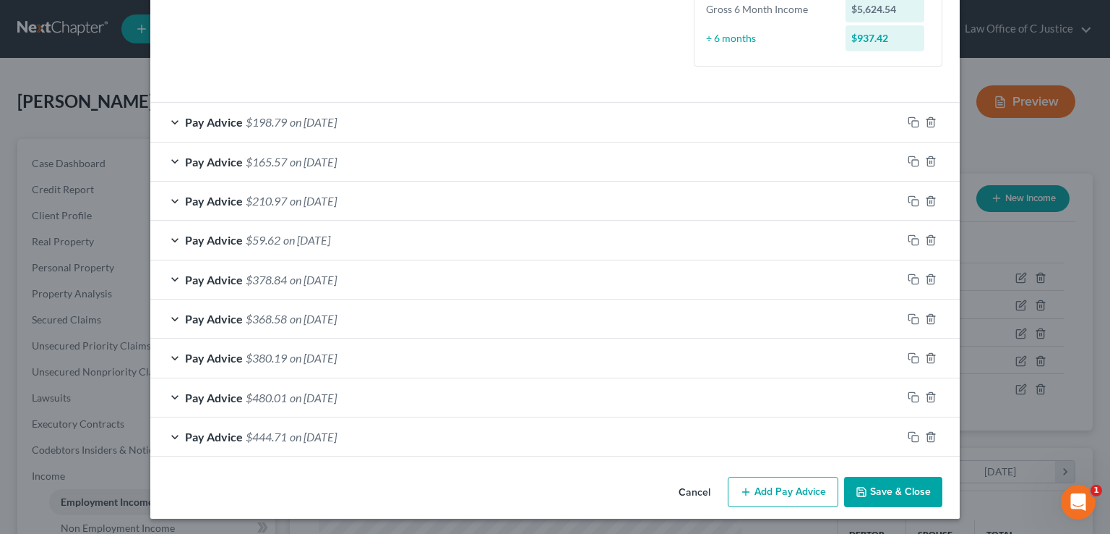
click at [888, 483] on button "Save & Close" at bounding box center [893, 491] width 98 height 30
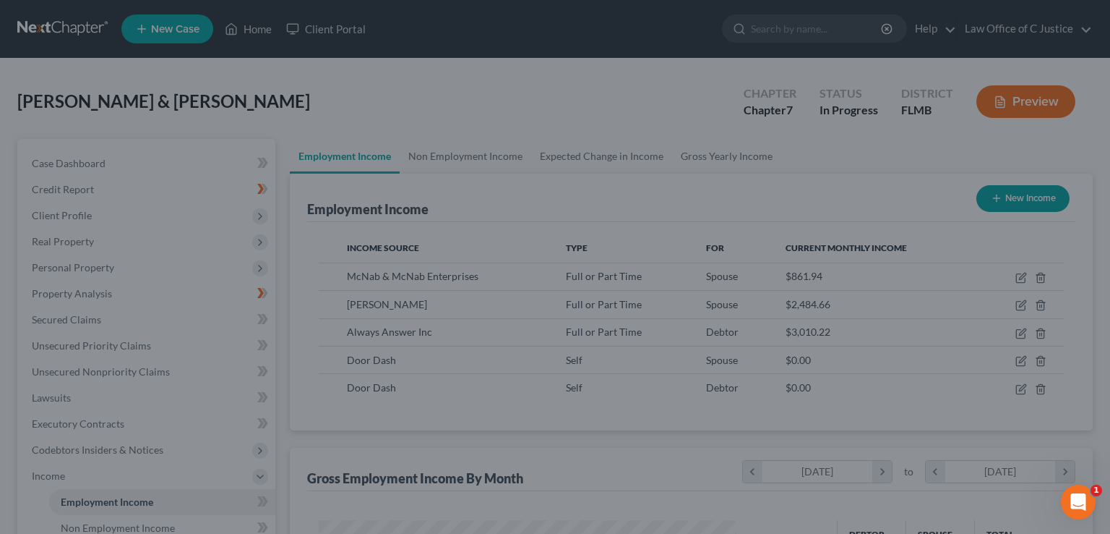
scroll to position [722694, 722504]
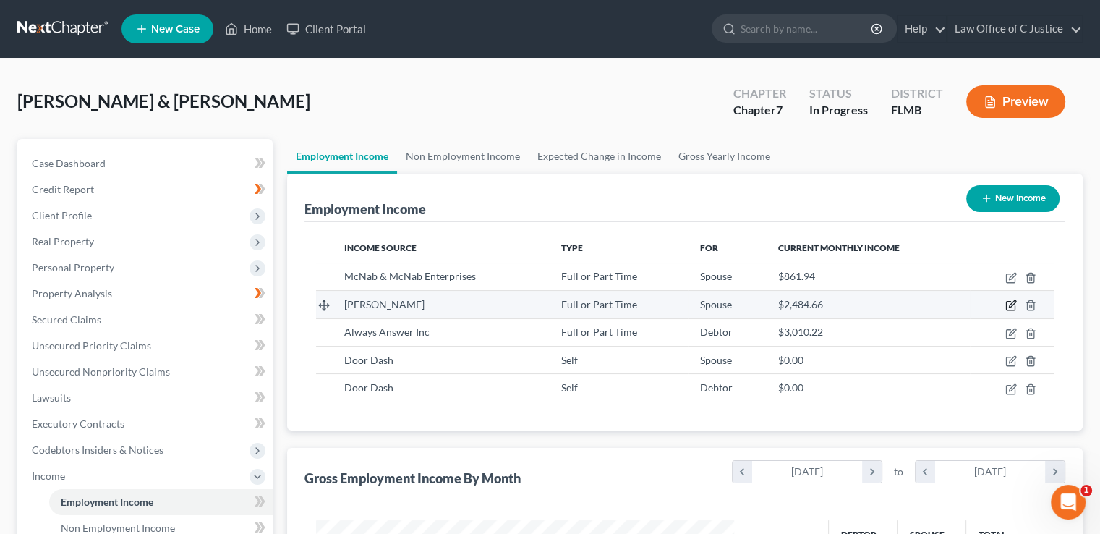
click at [1012, 304] on icon "button" at bounding box center [1012, 304] width 7 height 7
select select "0"
select select "9"
select select "1"
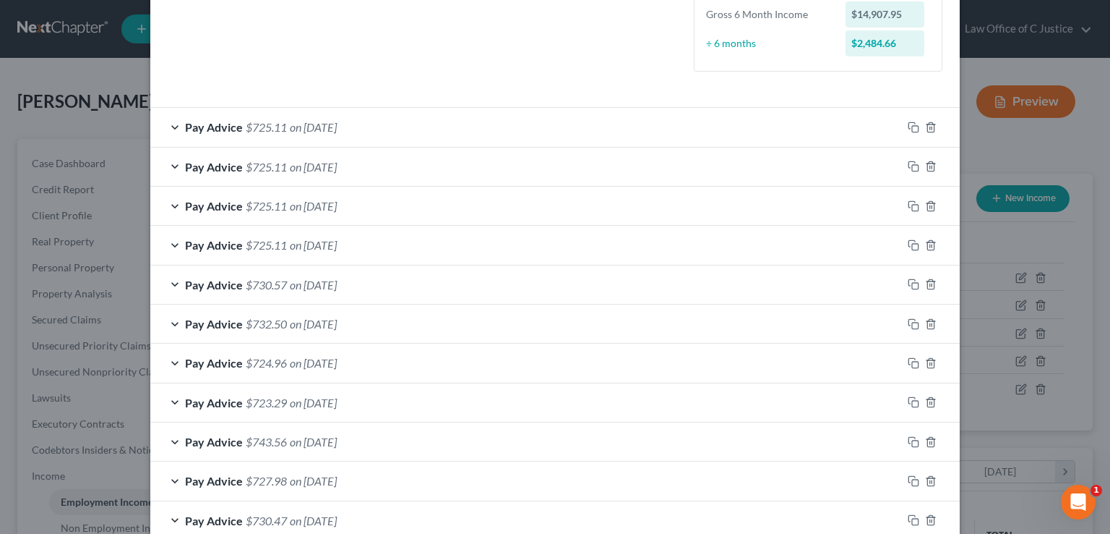
scroll to position [388, 0]
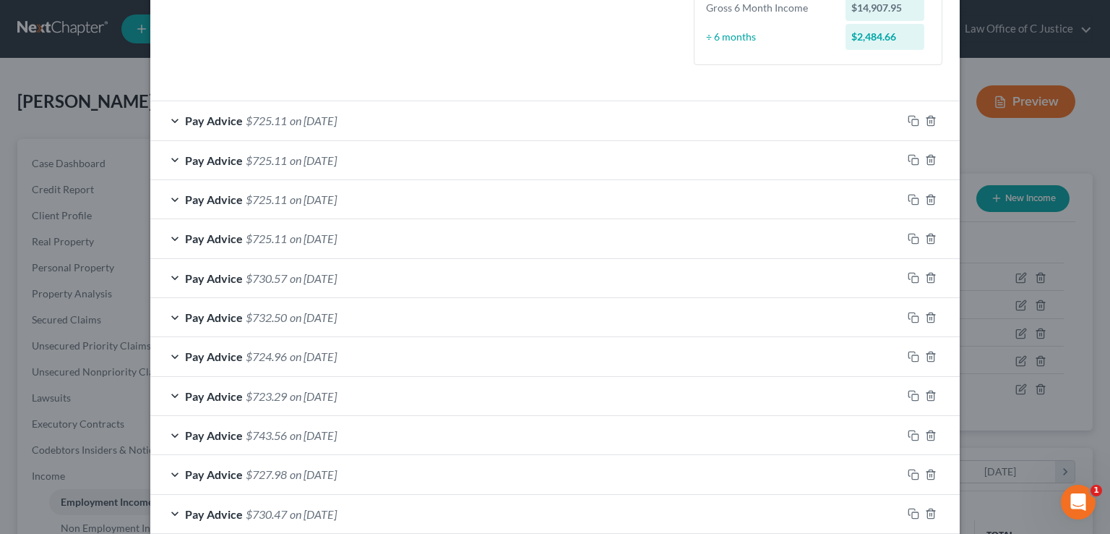
click at [623, 322] on div "Pay Advice $732.50 on [DATE]" at bounding box center [526, 317] width 752 height 38
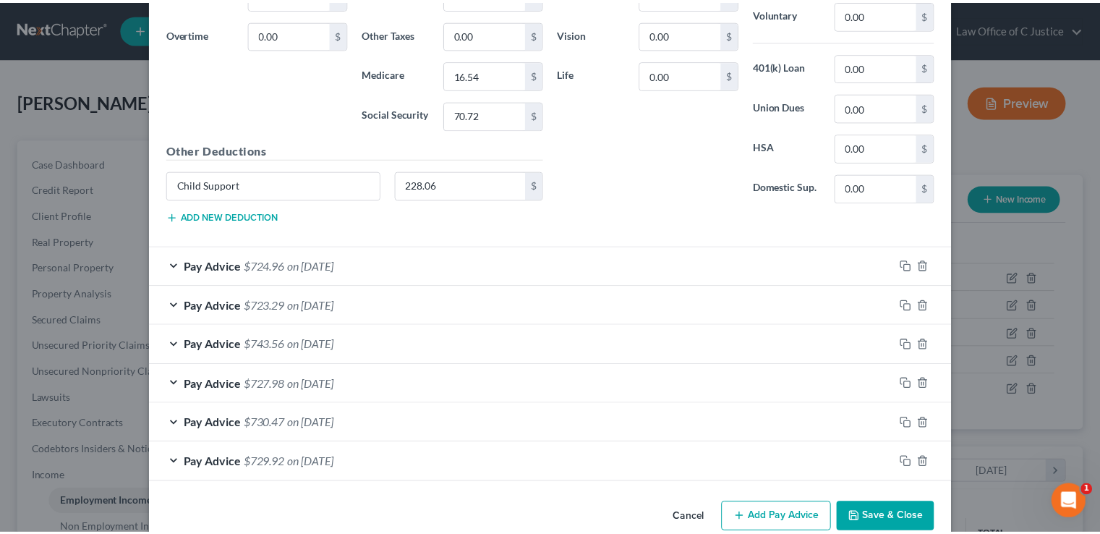
scroll to position [911, 0]
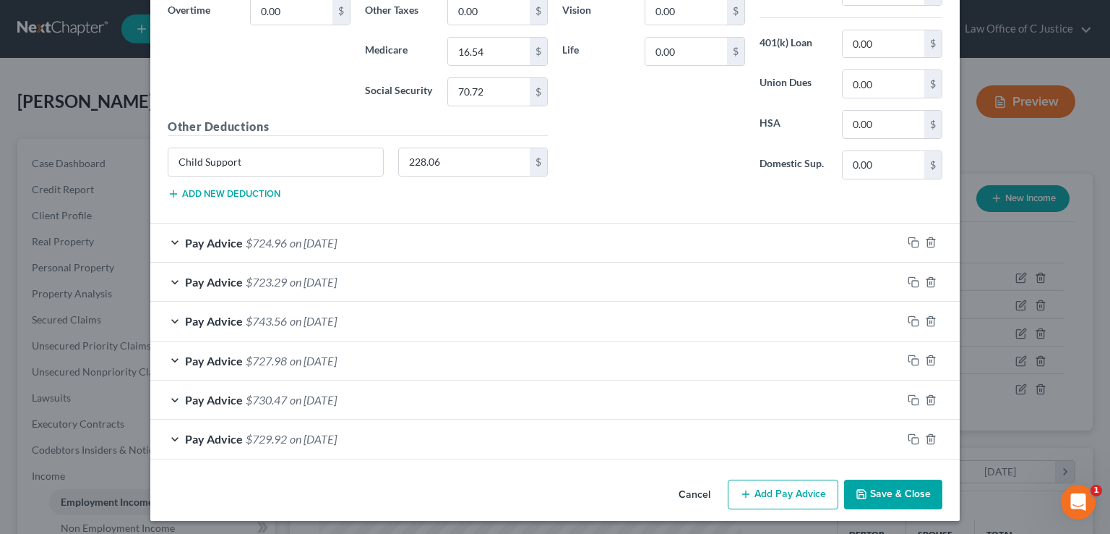
click at [908, 489] on button "Save & Close" at bounding box center [893, 494] width 98 height 30
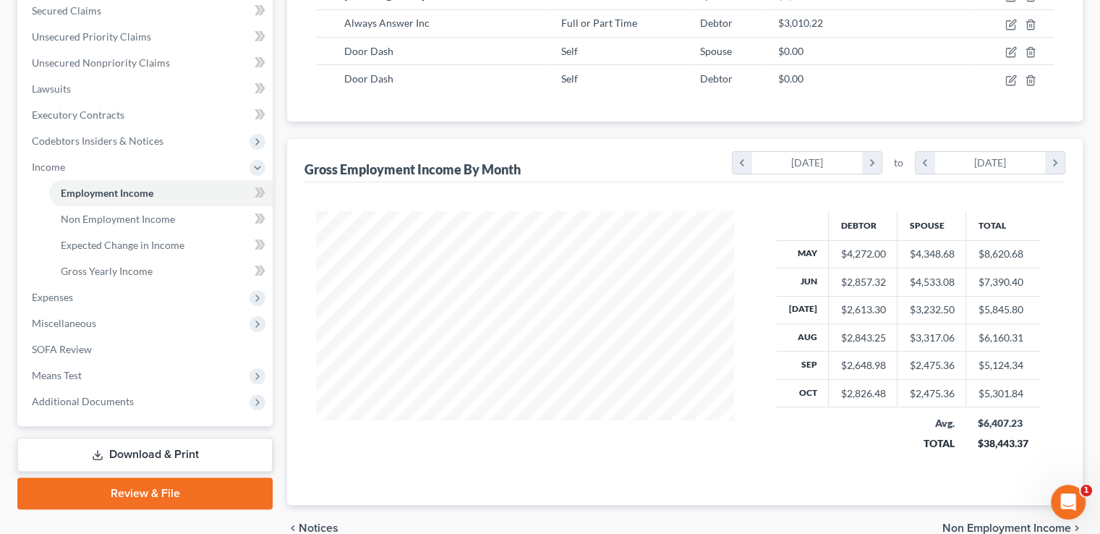
scroll to position [348, 0]
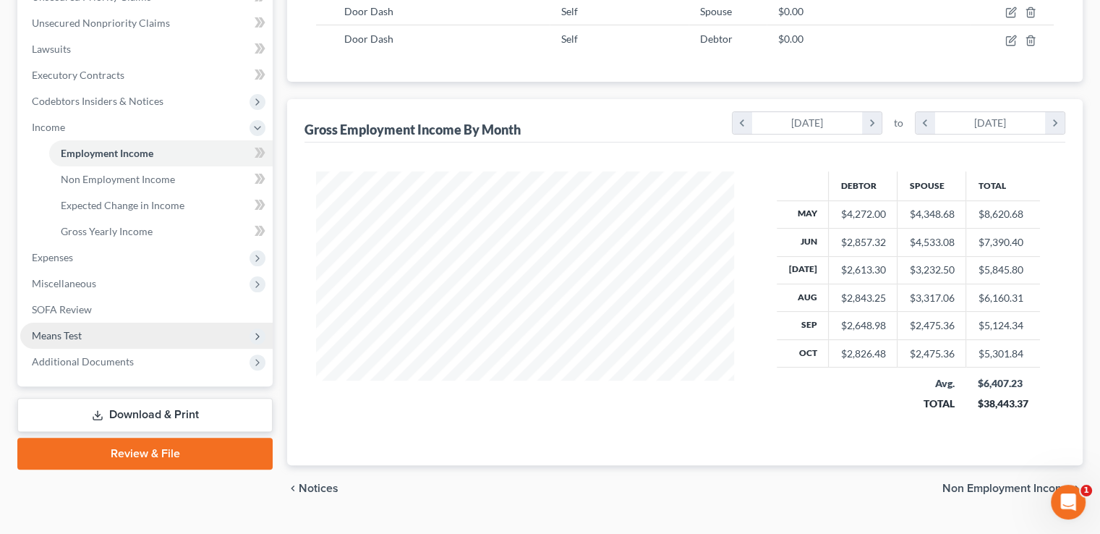
click at [211, 338] on span "Means Test" at bounding box center [146, 335] width 252 height 26
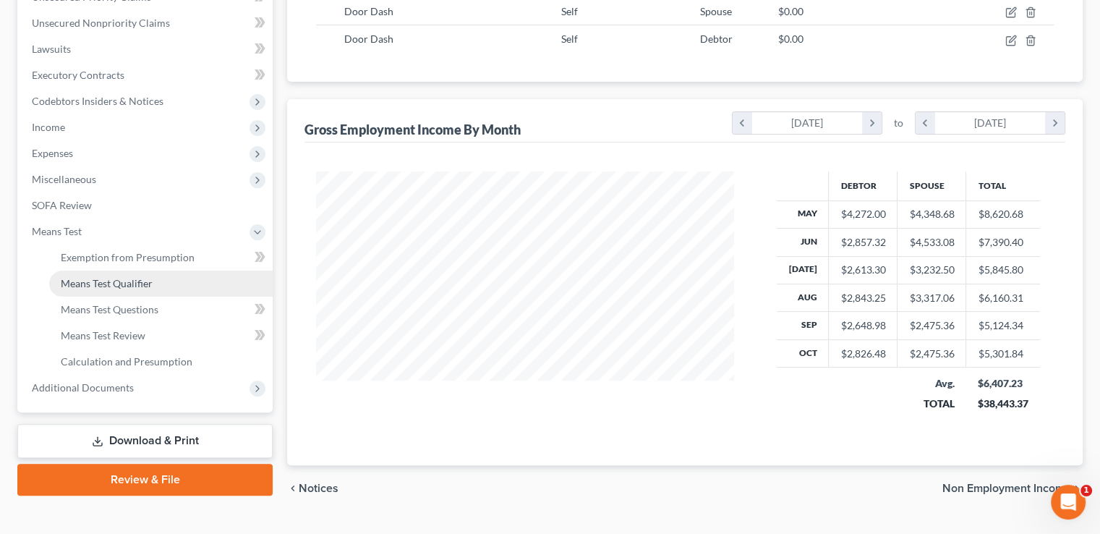
click at [211, 278] on link "Means Test Qualifier" at bounding box center [160, 283] width 223 height 26
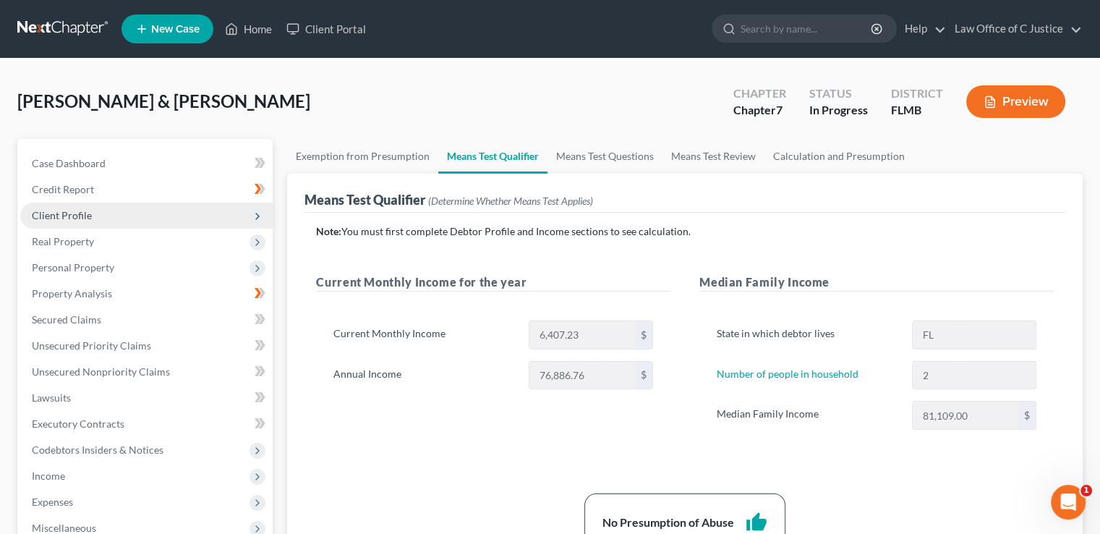
click at [194, 226] on span "Client Profile" at bounding box center [146, 215] width 252 height 26
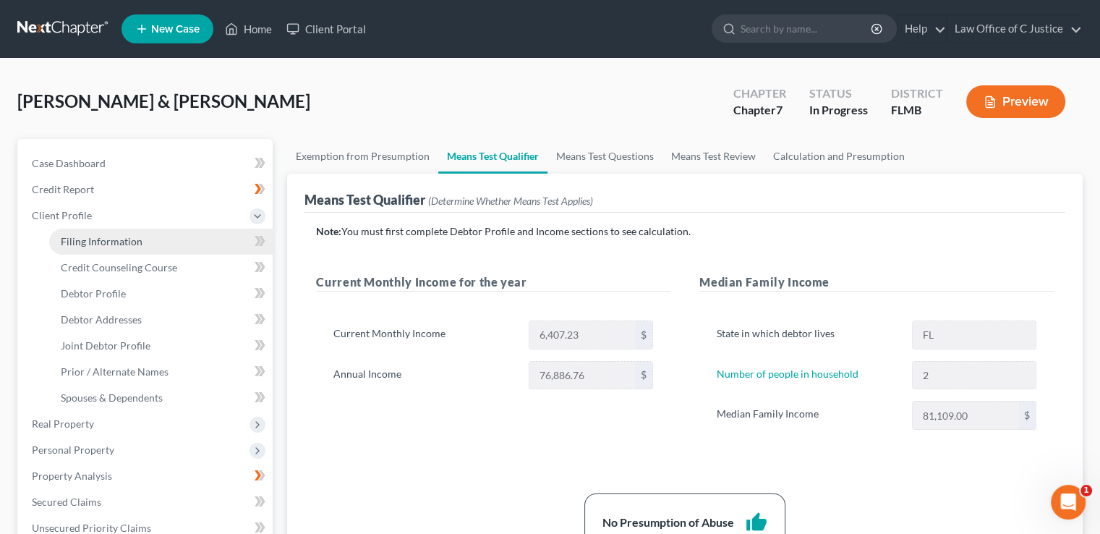
click at [194, 245] on link "Filing Information" at bounding box center [160, 241] width 223 height 26
select select "1"
select select "0"
select select "15"
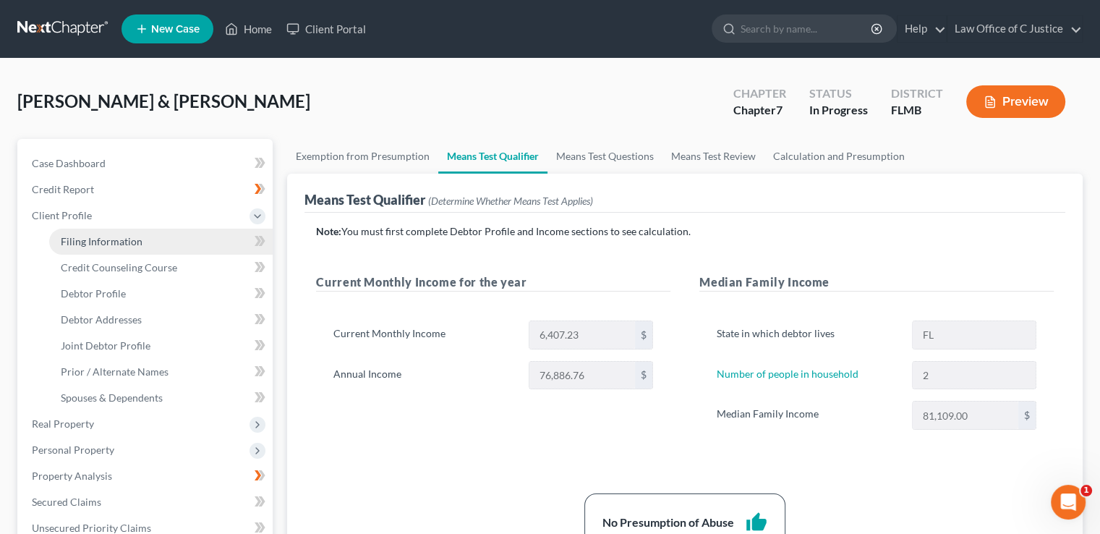
select select "9"
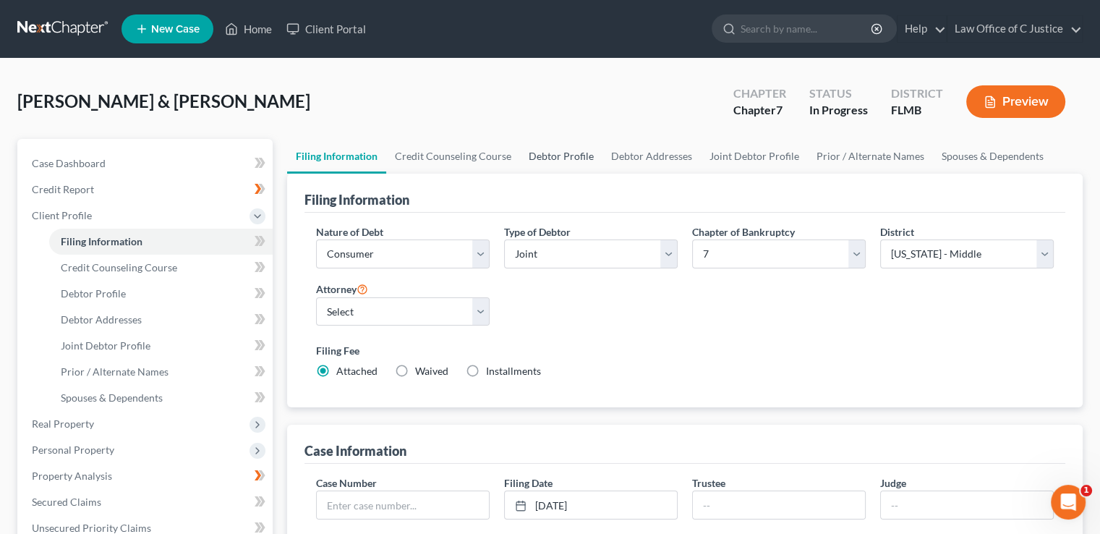
click at [541, 162] on link "Debtor Profile" at bounding box center [561, 156] width 82 height 35
select select "1"
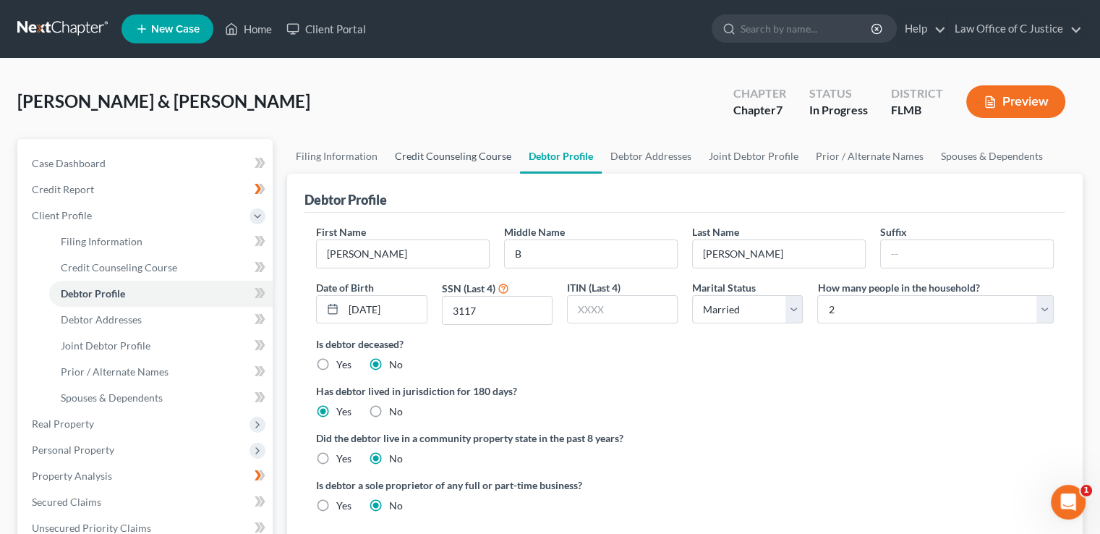
click at [463, 169] on link "Credit Counseling Course" at bounding box center [453, 156] width 134 height 35
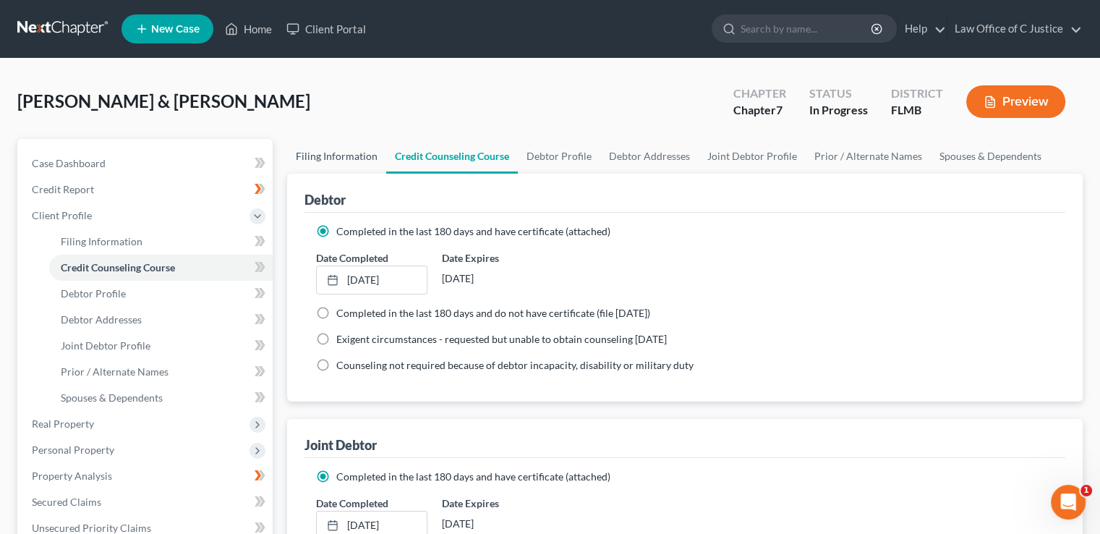
click at [354, 158] on link "Filing Information" at bounding box center [336, 156] width 99 height 35
select select "1"
select select "0"
select select "15"
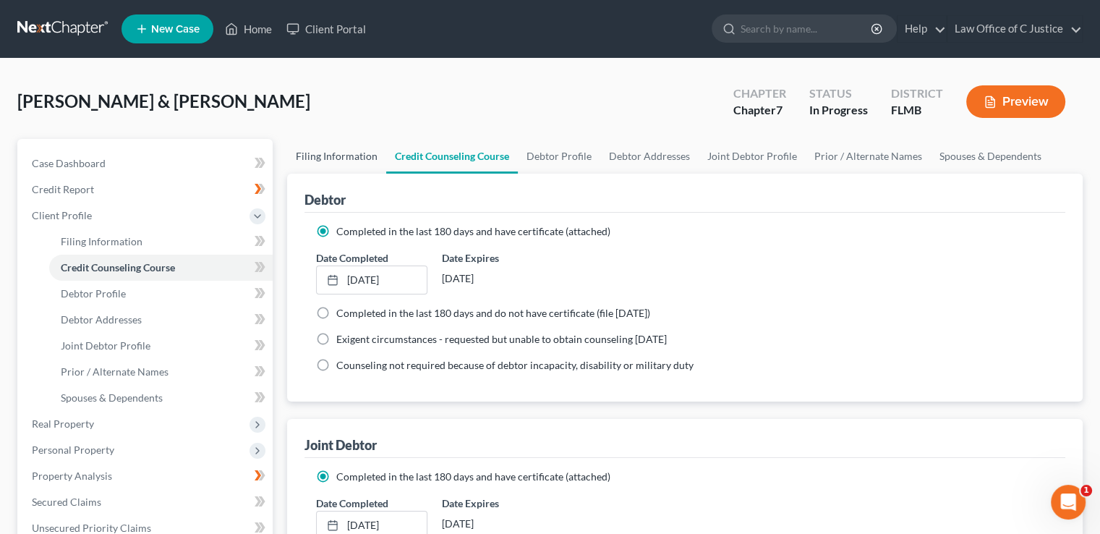
select select "0"
select select "9"
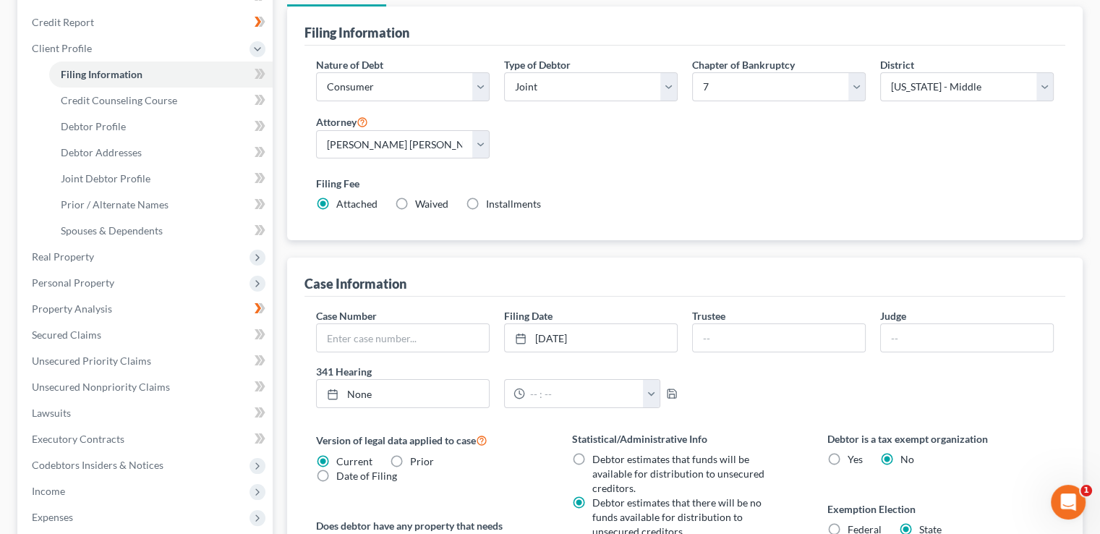
scroll to position [168, 0]
click at [636, 341] on link "[DATE]" at bounding box center [591, 336] width 172 height 27
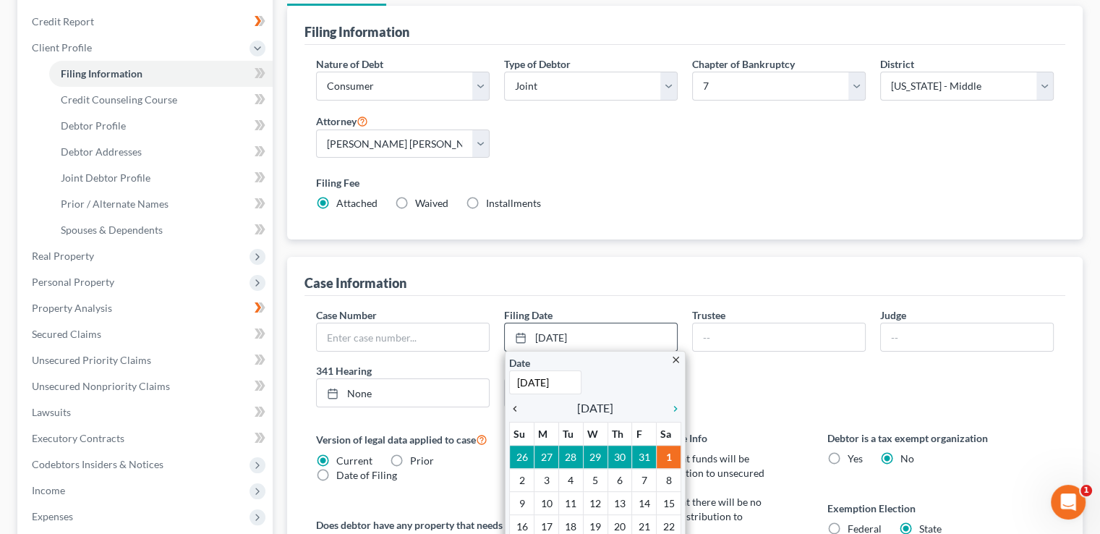
click at [519, 410] on icon "chevron_left" at bounding box center [518, 409] width 19 height 12
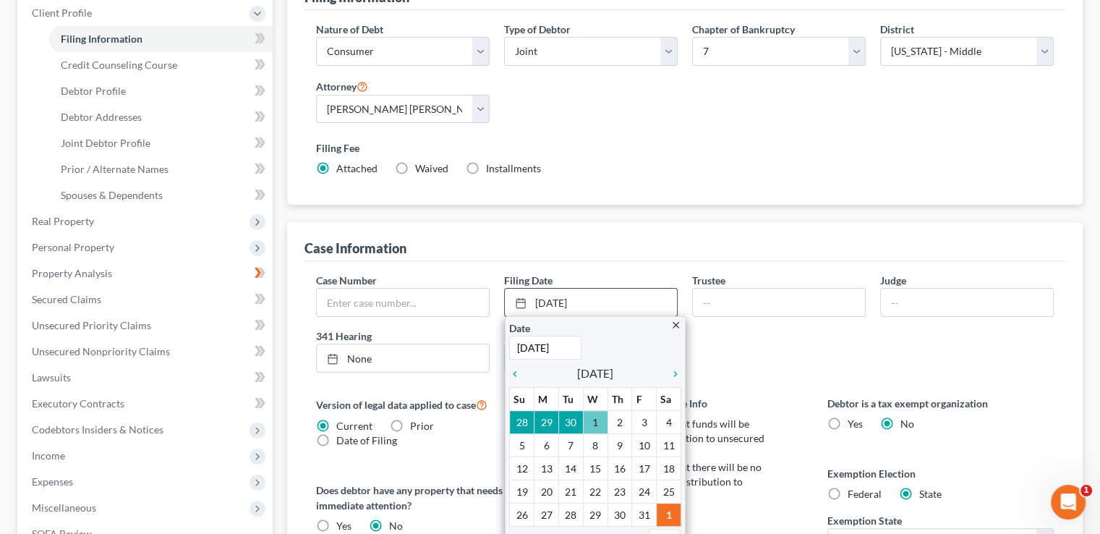
scroll to position [206, 0]
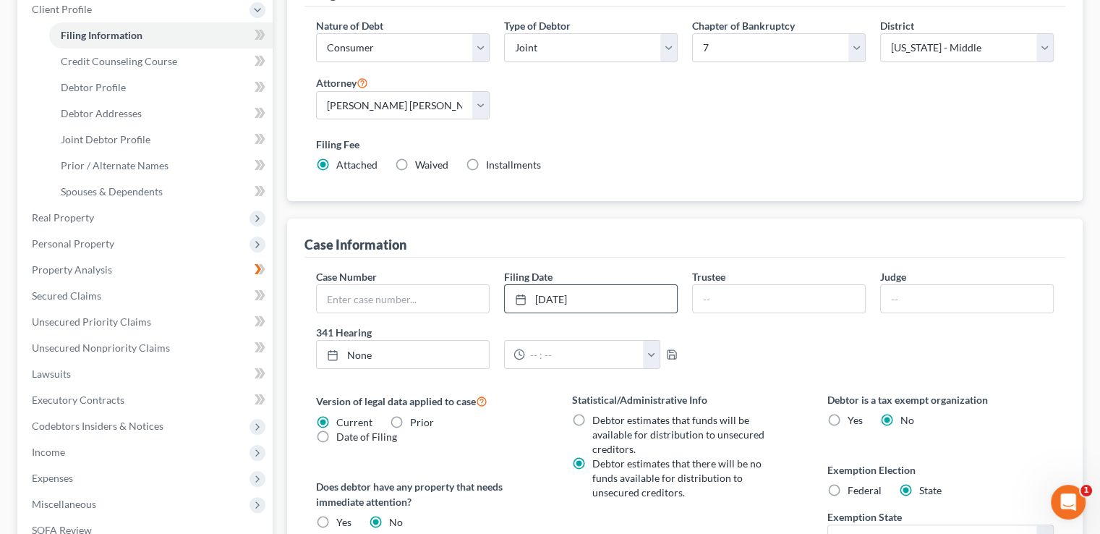
click at [717, 345] on div "Case Number Filing Date [DATE] close Date [DATE] Time 12:00 AM chevron_left [DA…" at bounding box center [685, 324] width 752 height 111
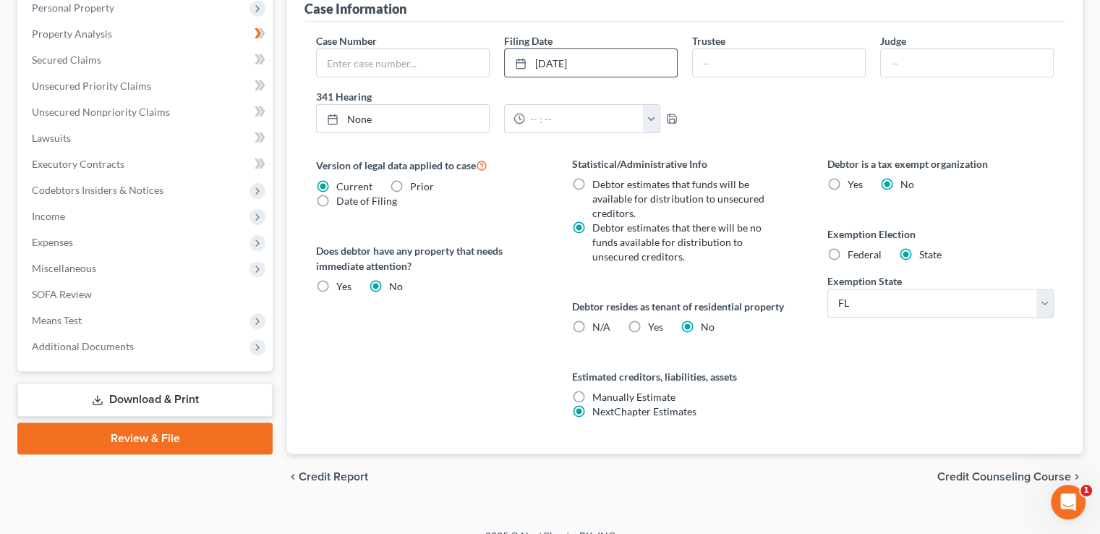
scroll to position [442, 0]
click at [210, 320] on span "Means Test" at bounding box center [146, 320] width 252 height 26
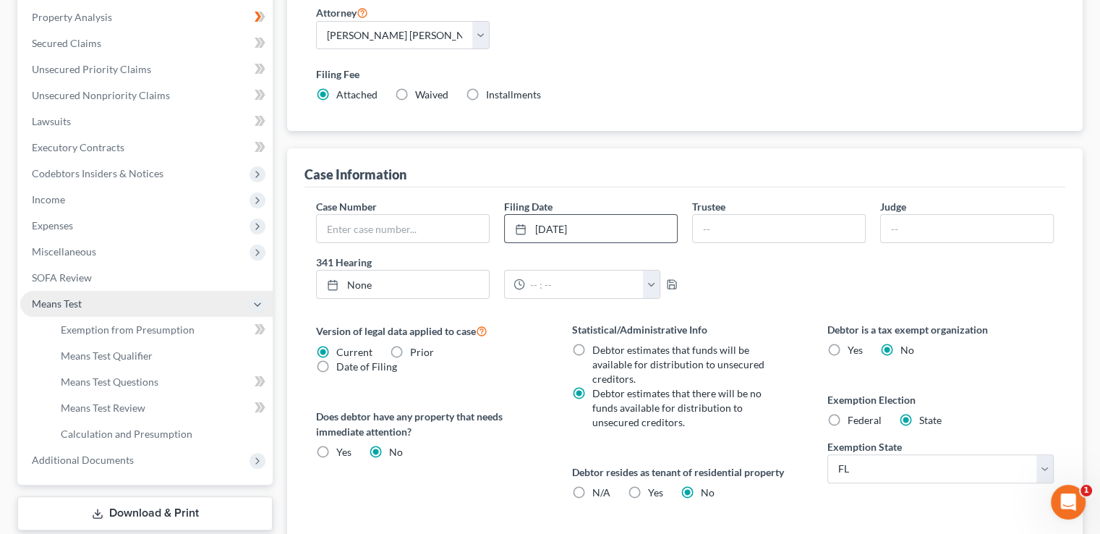
scroll to position [260, 0]
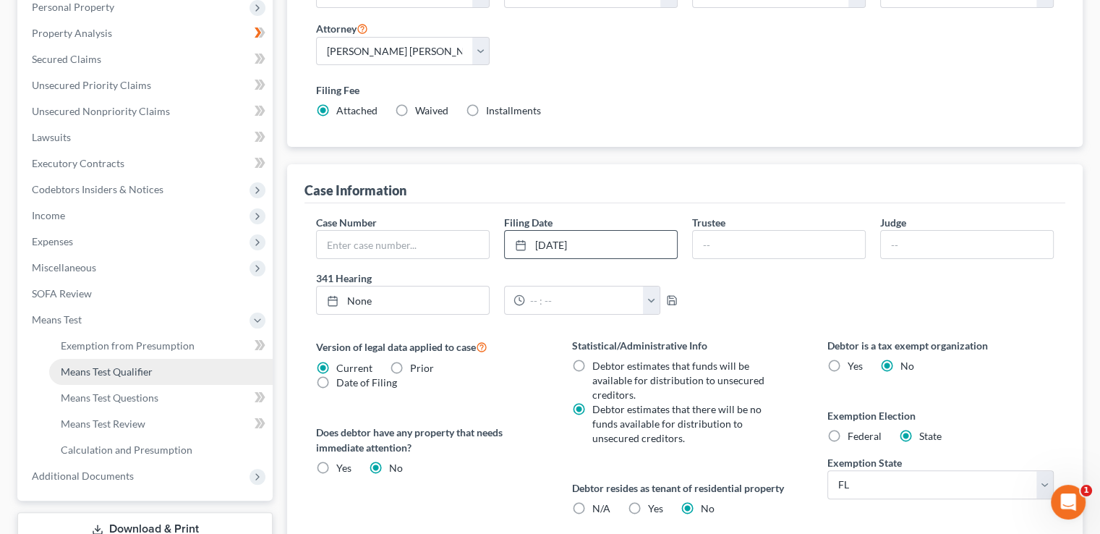
click at [205, 359] on link "Means Test Qualifier" at bounding box center [160, 372] width 223 height 26
